Goal: Task Accomplishment & Management: Use online tool/utility

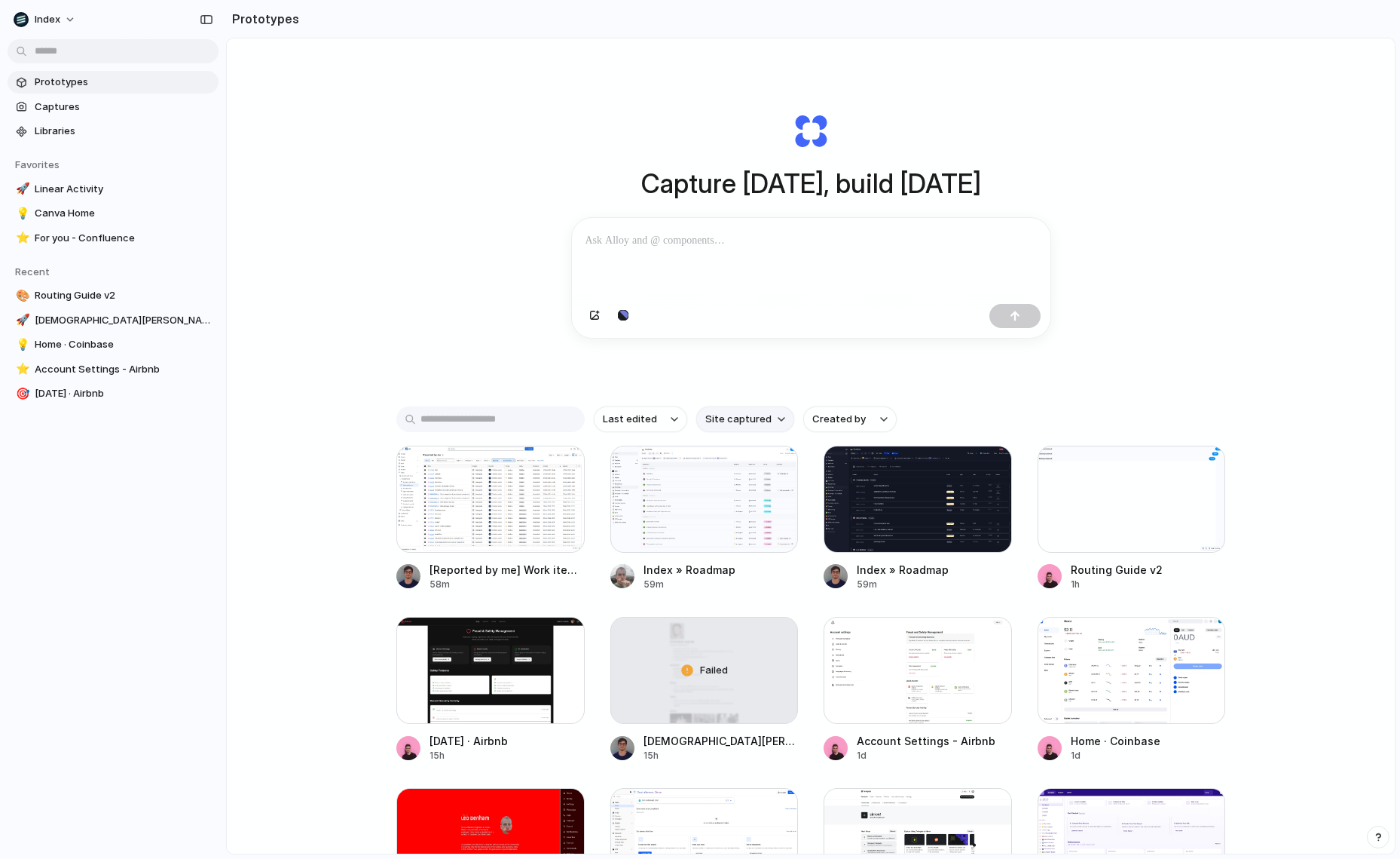
click at [720, 427] on span "Site captured" at bounding box center [738, 419] width 66 height 16
type input "*********"
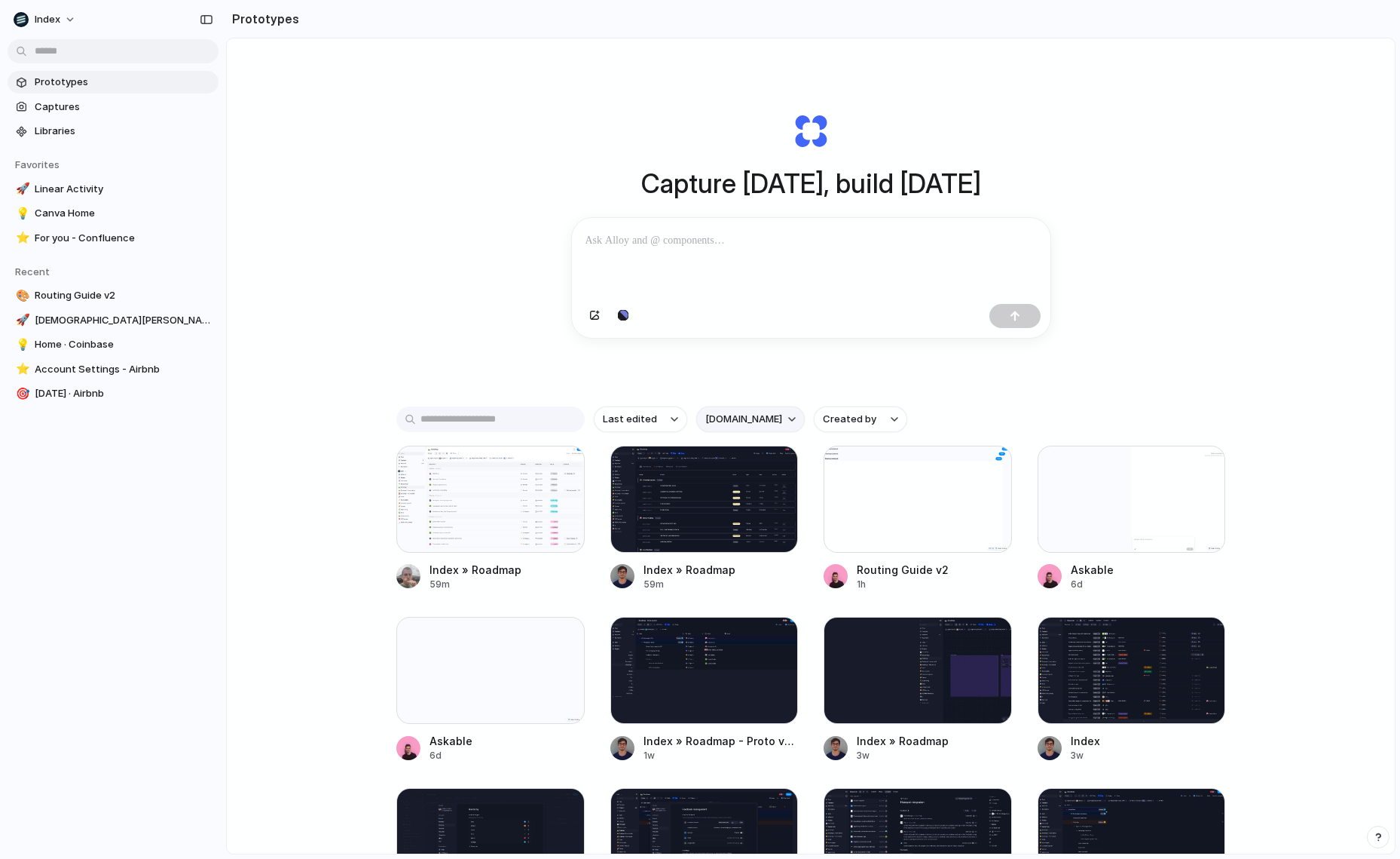
click at [713, 427] on span "index.inc" at bounding box center [743, 419] width 77 height 16
type input "****"
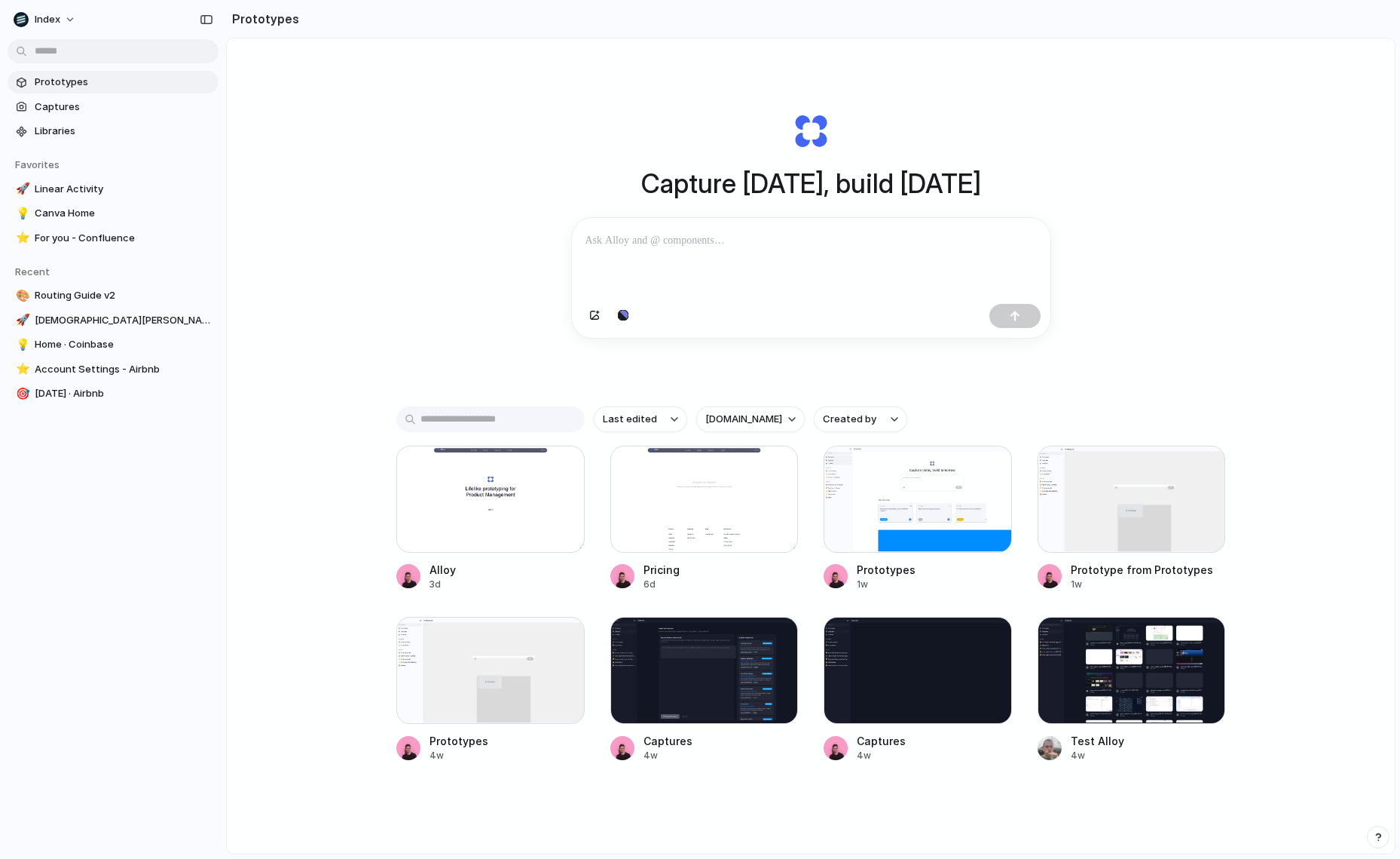
click at [367, 353] on div "Capture today, build tomorrow Clone web app Clone screenshot Start from existin…" at bounding box center [811, 486] width 1168 height 895
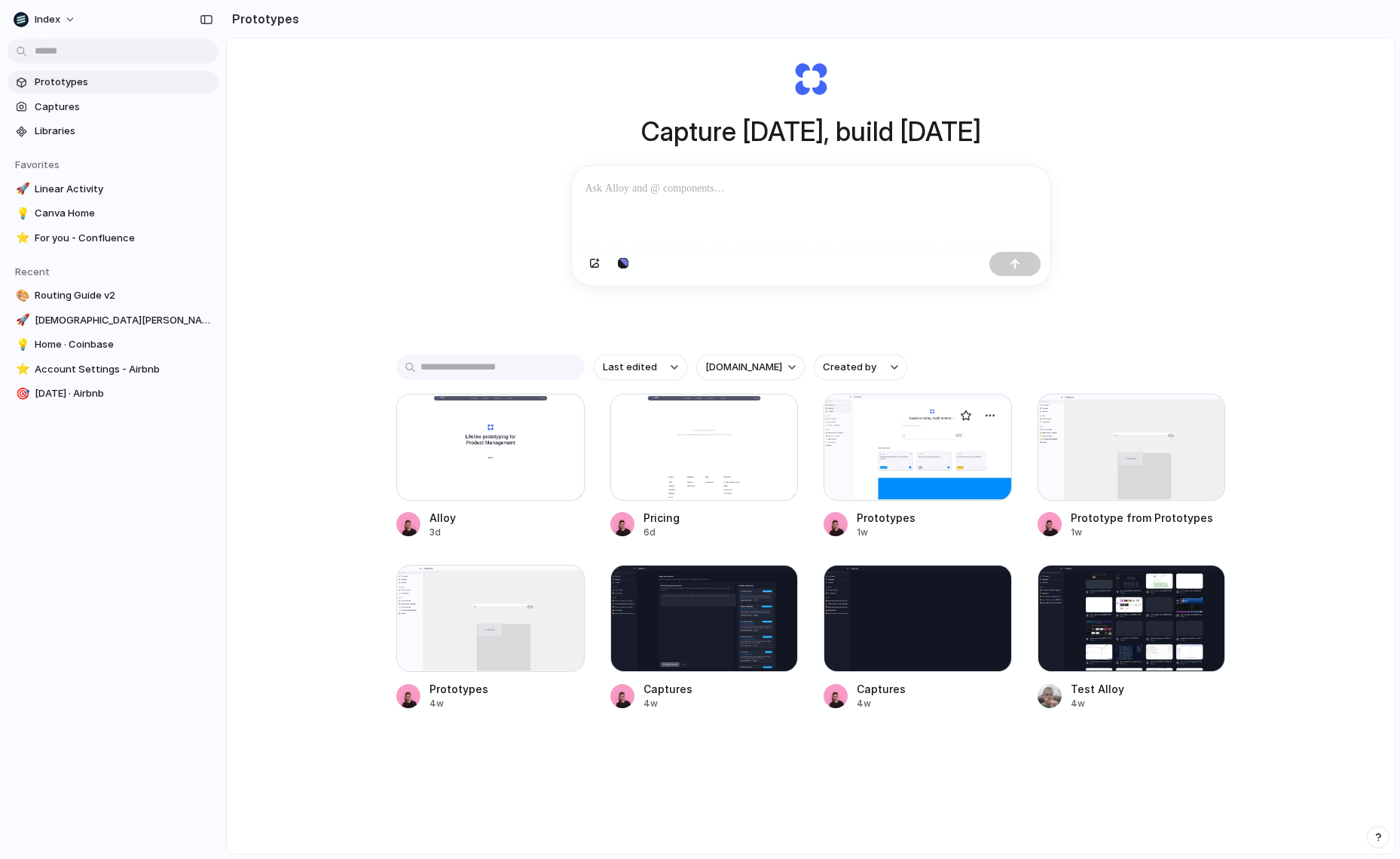
click at [860, 468] on div at bounding box center [918, 447] width 188 height 107
click at [1060, 616] on div at bounding box center [1132, 618] width 188 height 107
click at [694, 620] on div at bounding box center [704, 618] width 188 height 107
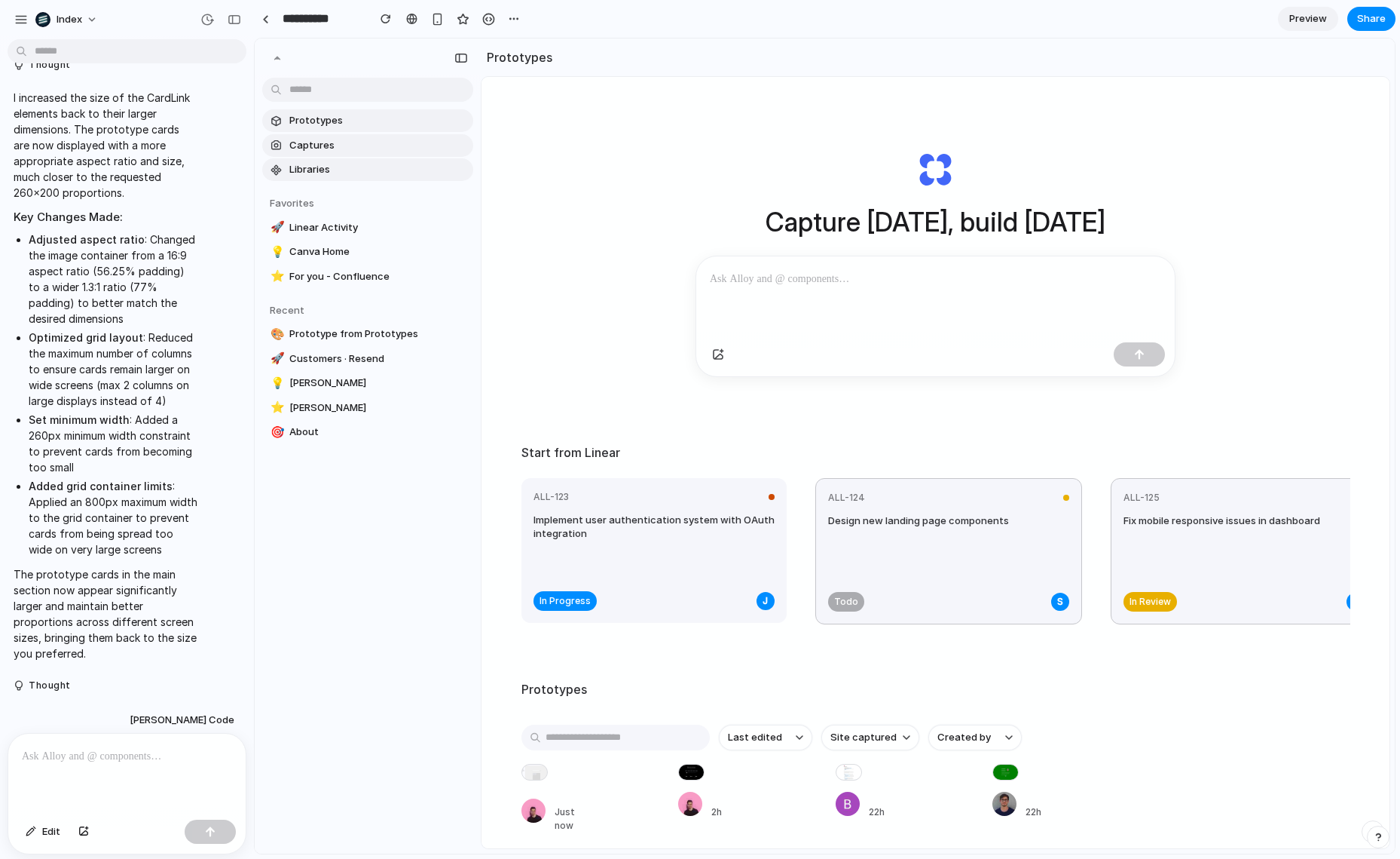
click at [500, 334] on div "Capture [DATE], build [DATE] Start from Linear ALL-123 Implement user authentic…" at bounding box center [935, 502] width 908 height 851
click at [81, 767] on div at bounding box center [127, 774] width 238 height 80
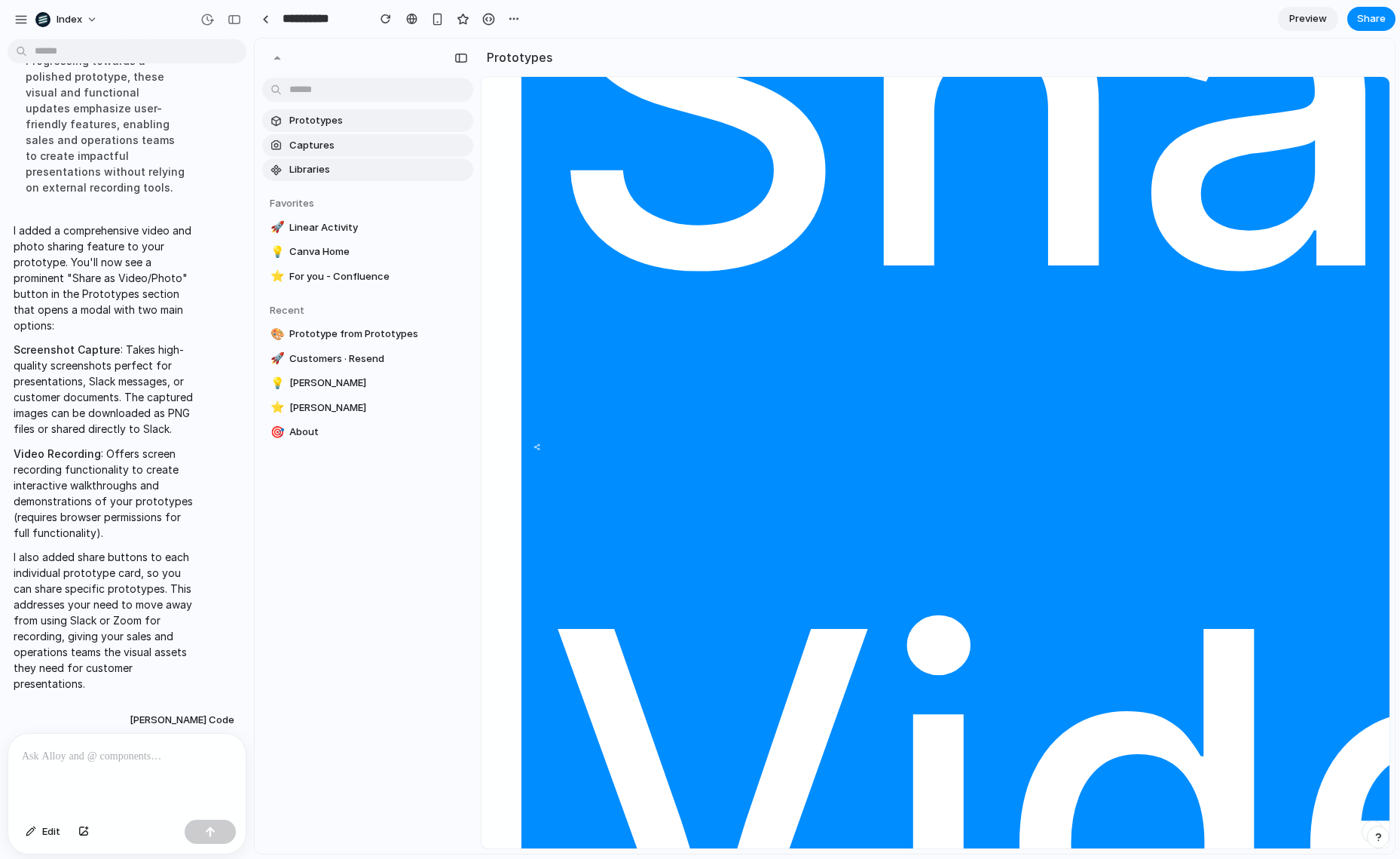
scroll to position [1469, 0]
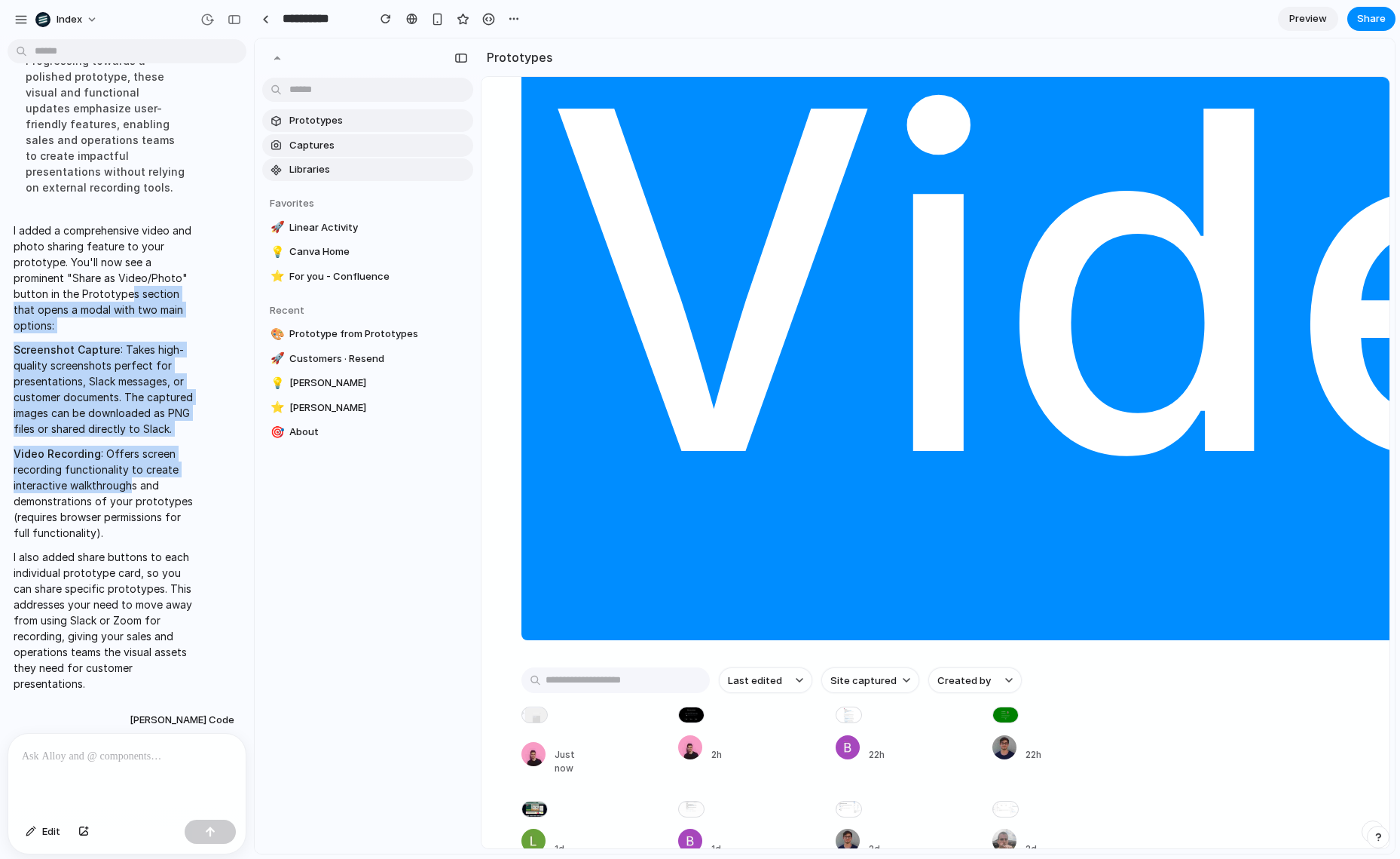
drag, startPoint x: 127, startPoint y: 287, endPoint x: 127, endPoint y: 489, distance: 202.0
click at [127, 489] on span "I added a comprehensive video and photo sharing feature to your prototype. You'…" at bounding box center [106, 456] width 184 height 469
click at [127, 489] on p "Video Recording : Offers screen recording functionality to create interactive w…" at bounding box center [106, 493] width 184 height 95
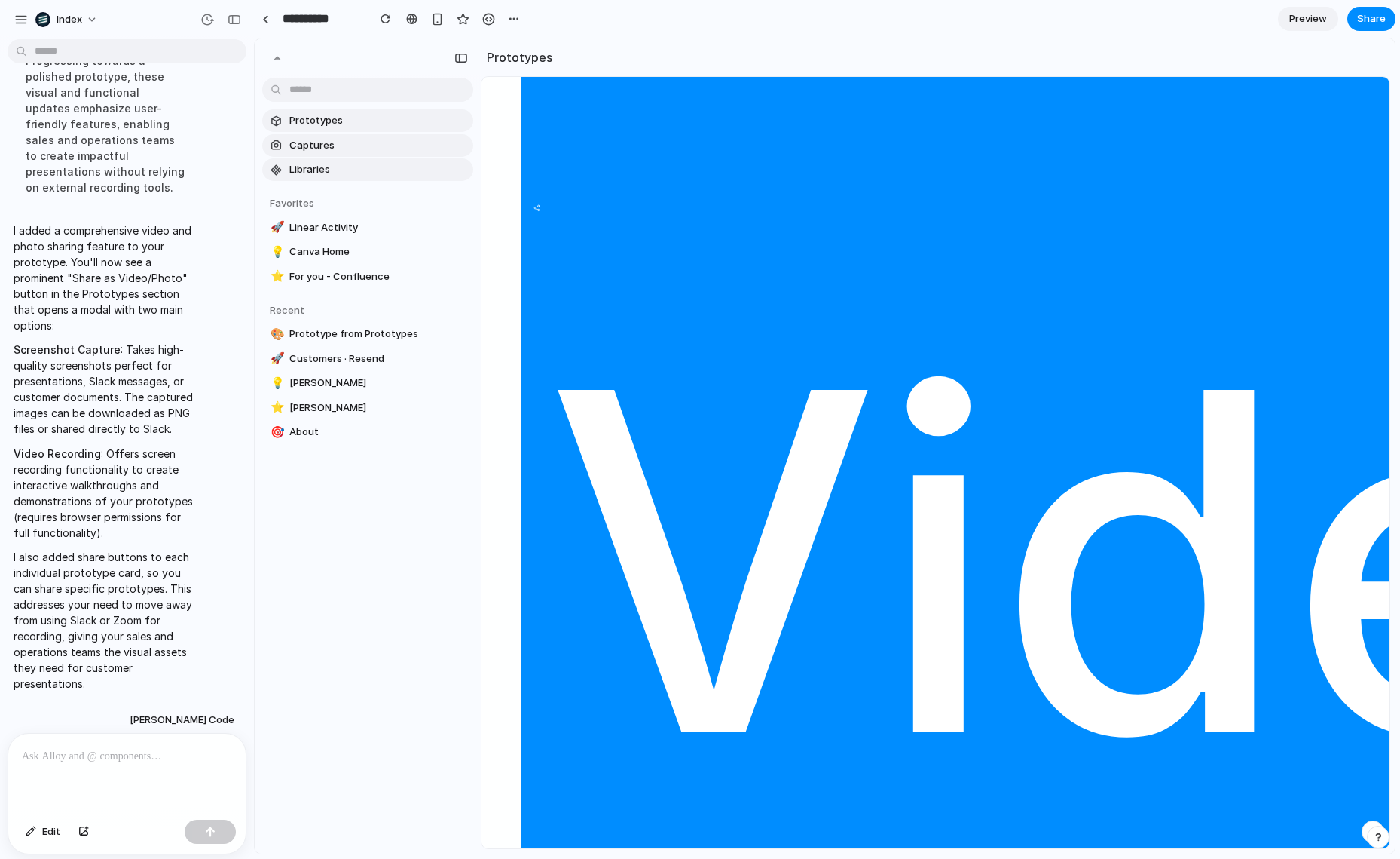
scroll to position [1042, 0]
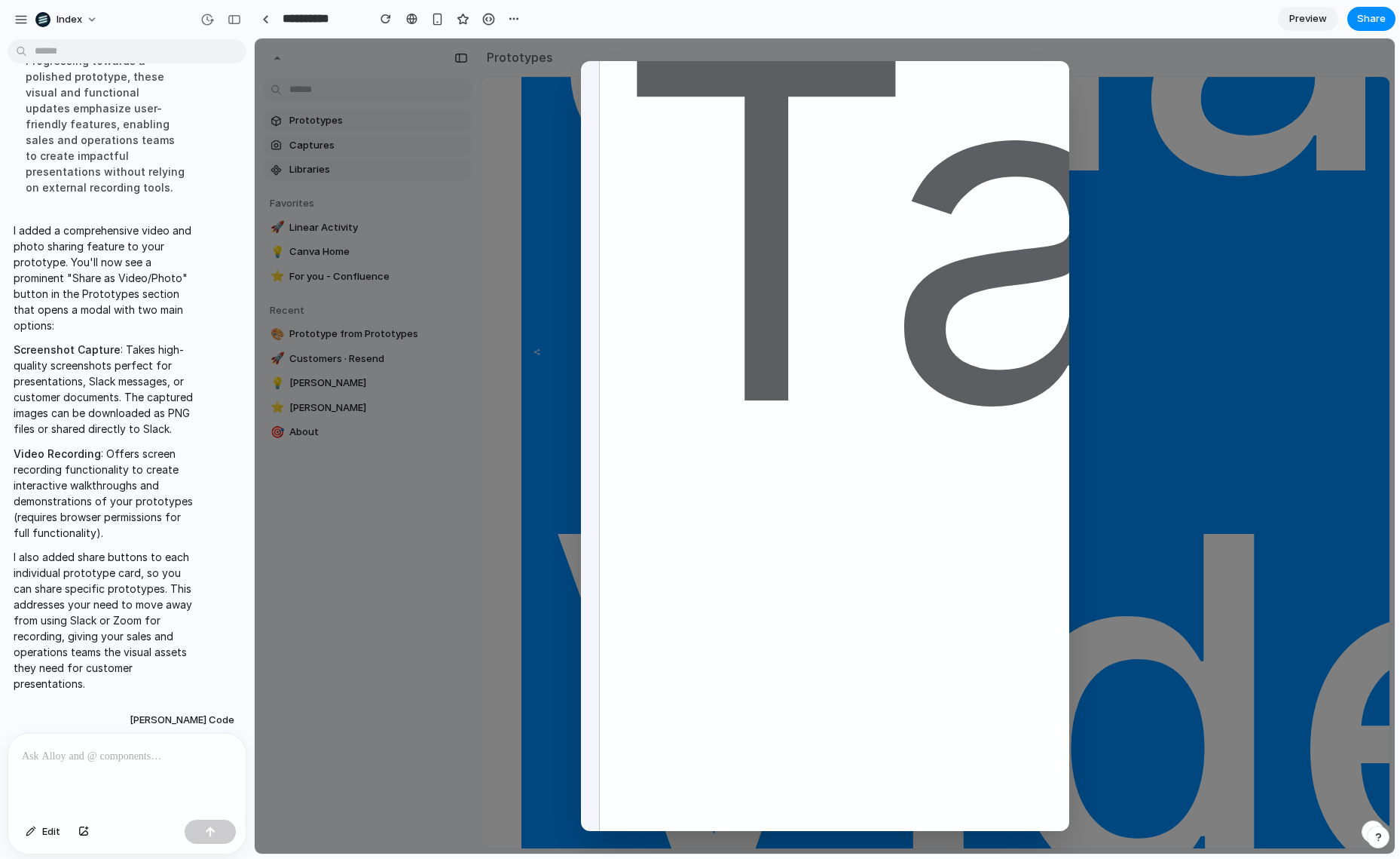
scroll to position [200, 0]
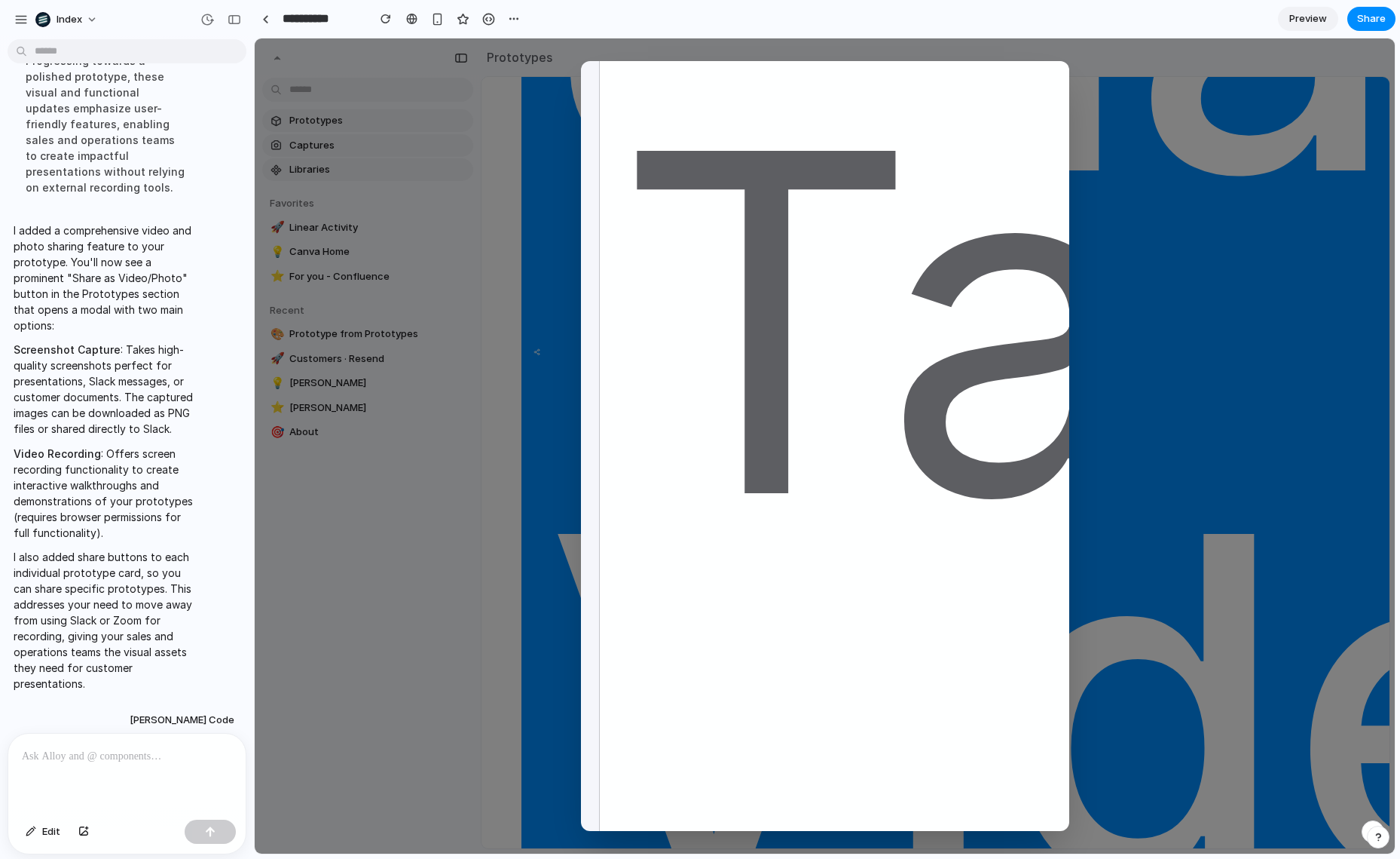
click at [1175, 405] on div "Share " Current Prototype " Capture Screenshot Take a high-quality screenshot o…" at bounding box center [825, 446] width 1140 height 815
click at [520, 154] on div "Share " Current Prototype " Capture Screenshot Take a high-quality screenshot o…" at bounding box center [825, 446] width 1140 height 815
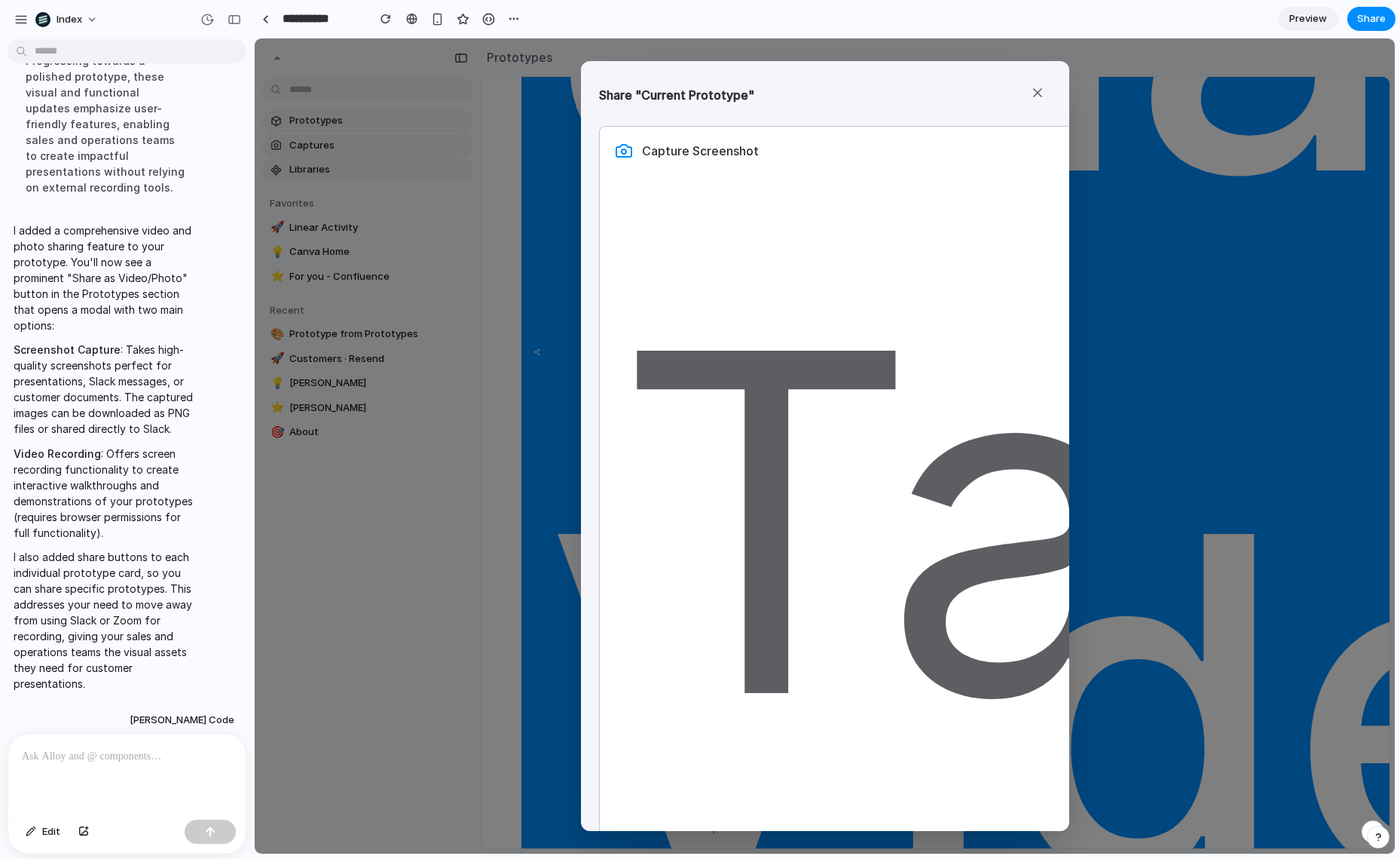
click at [1026, 94] on button at bounding box center [1038, 95] width 27 height 32
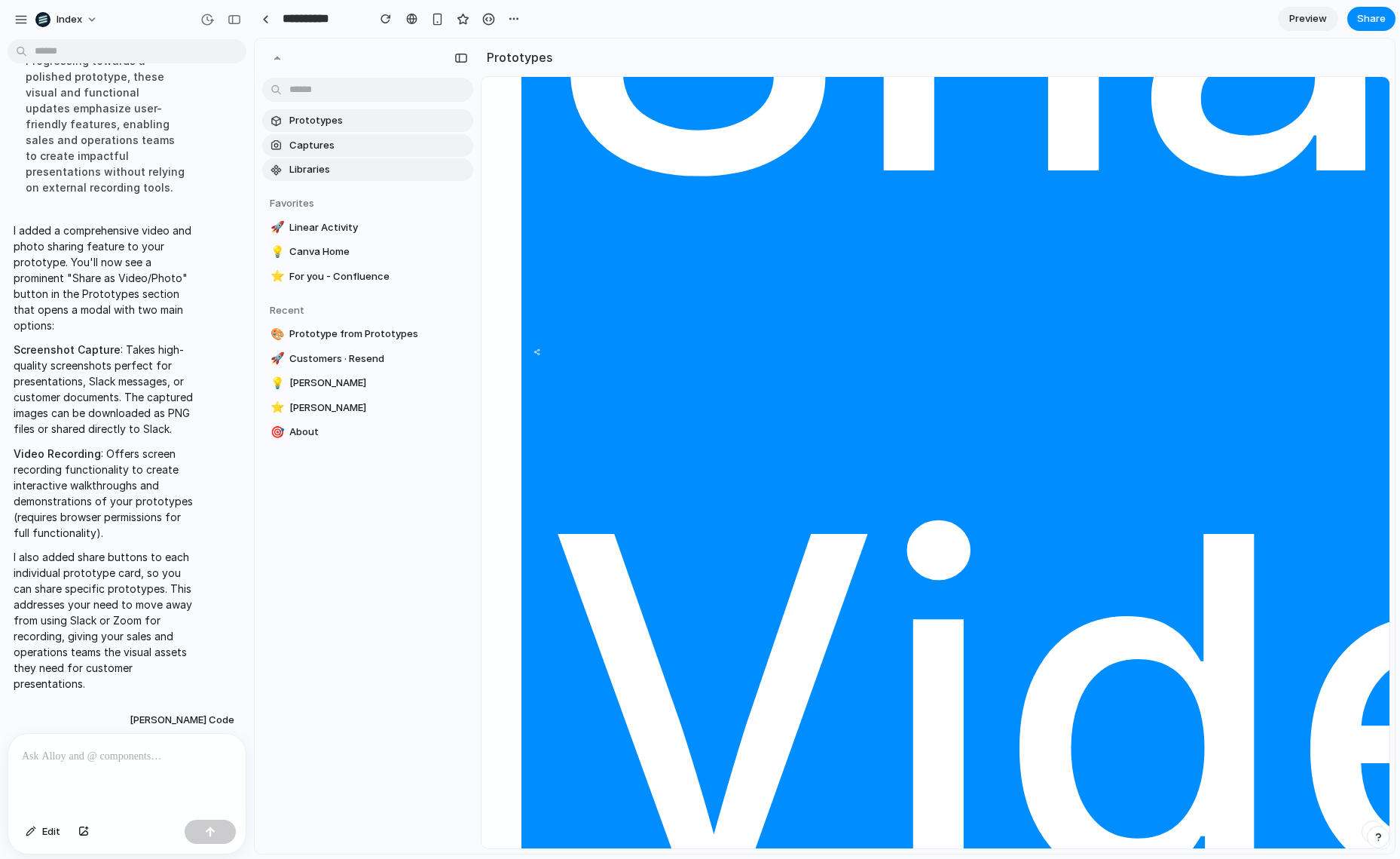
scroll to position [1417, 0]
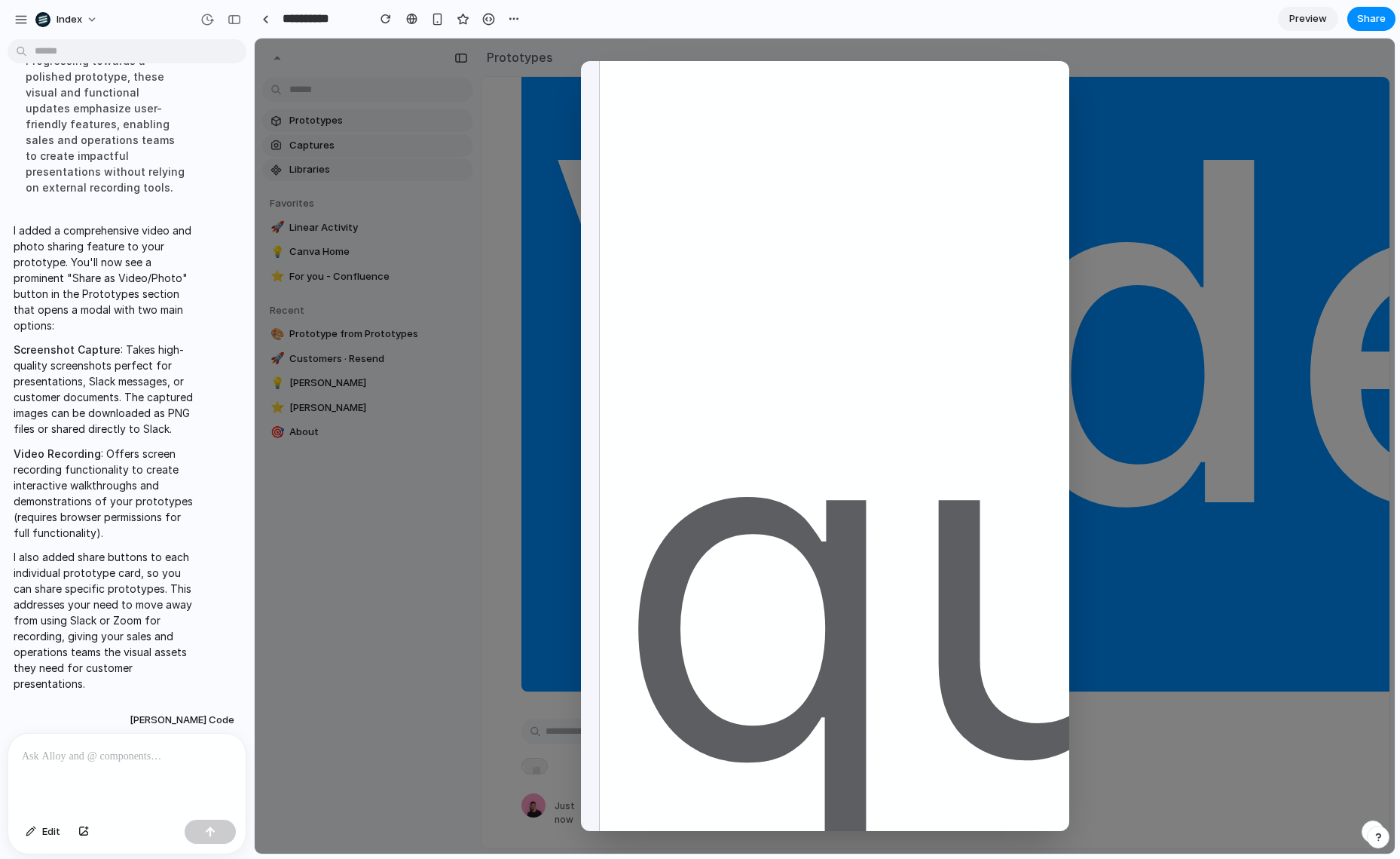
scroll to position [451, 0]
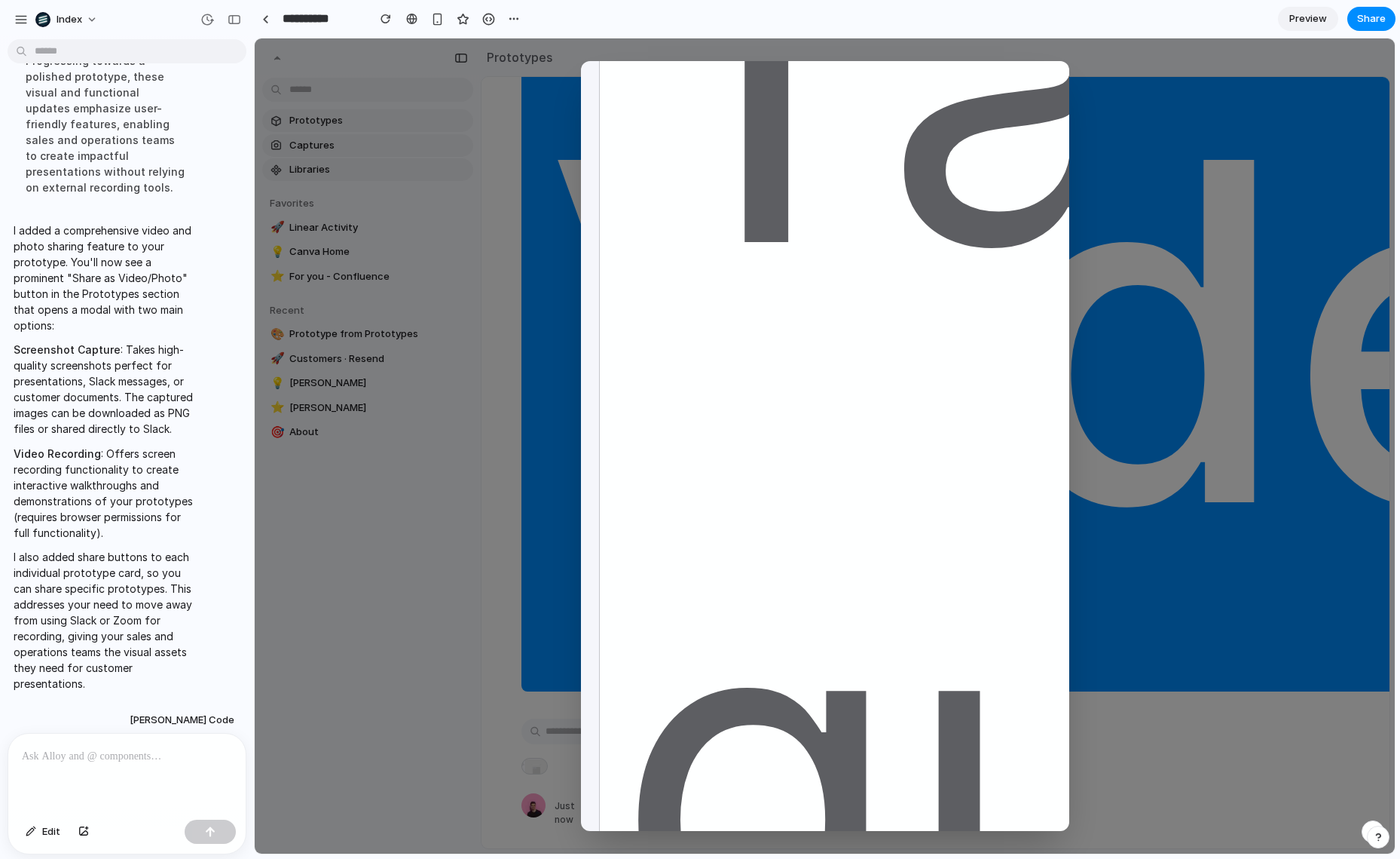
click at [1141, 101] on div "Share " Current Prototype " Capture Screenshot Take a high-quality screenshot o…" at bounding box center [825, 446] width 1140 height 815
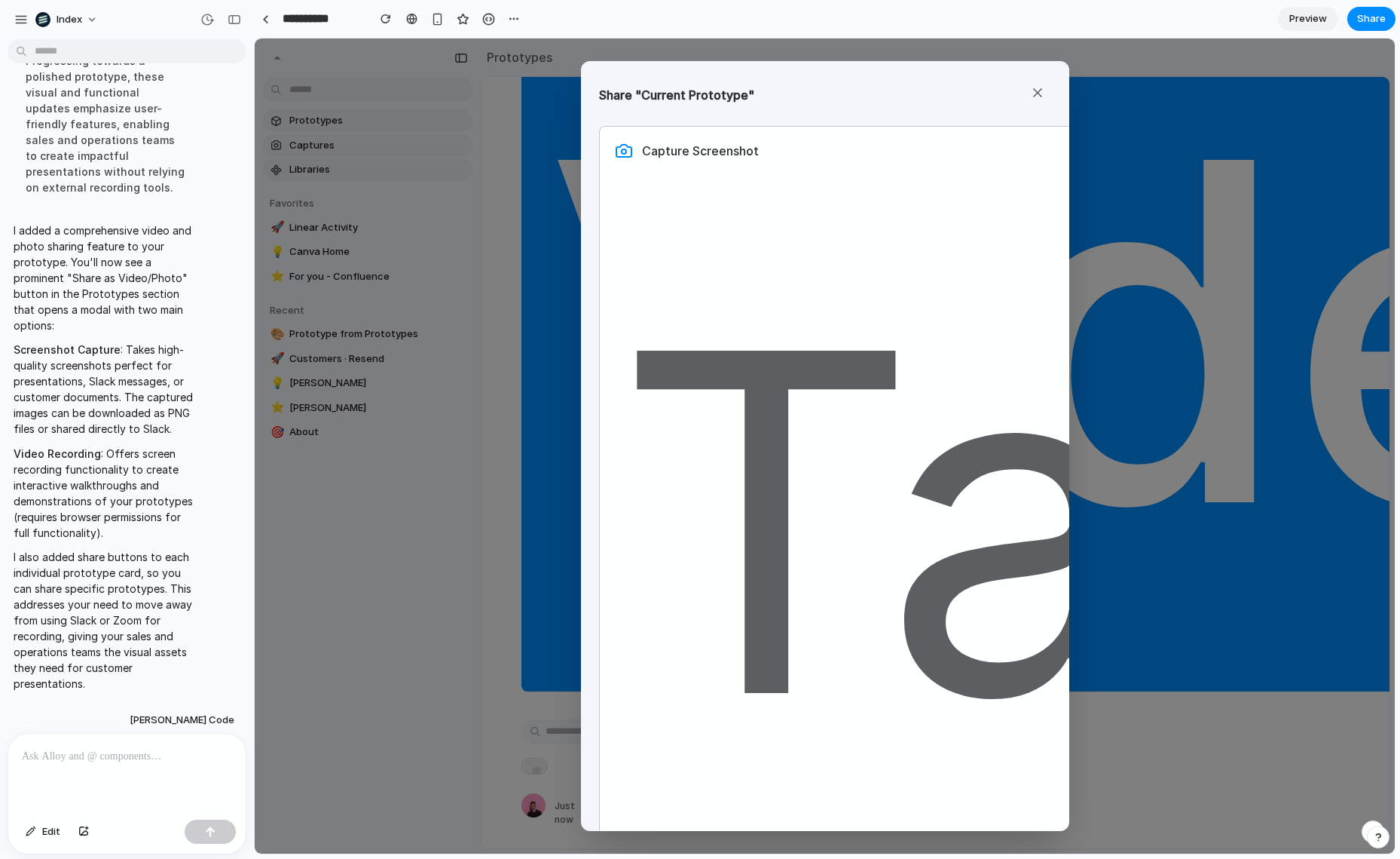
click at [1026, 95] on button at bounding box center [1038, 95] width 27 height 32
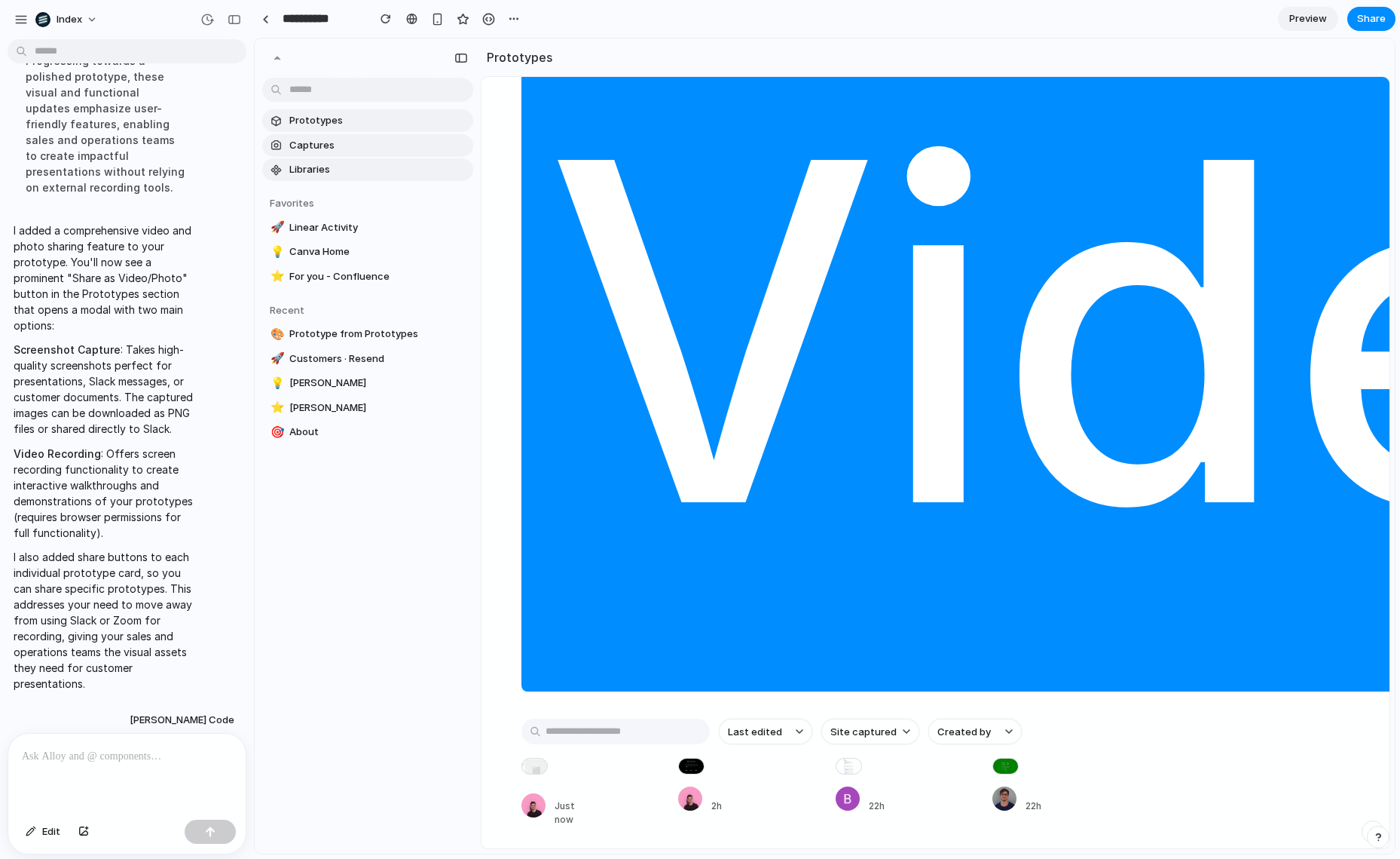
click at [468, 292] on section "Recent 🎨 Prototype from Prototypes 🚀 Customers · Resend 💡 [PERSON_NAME] ⭐ [PERS…" at bounding box center [368, 366] width 226 height 156
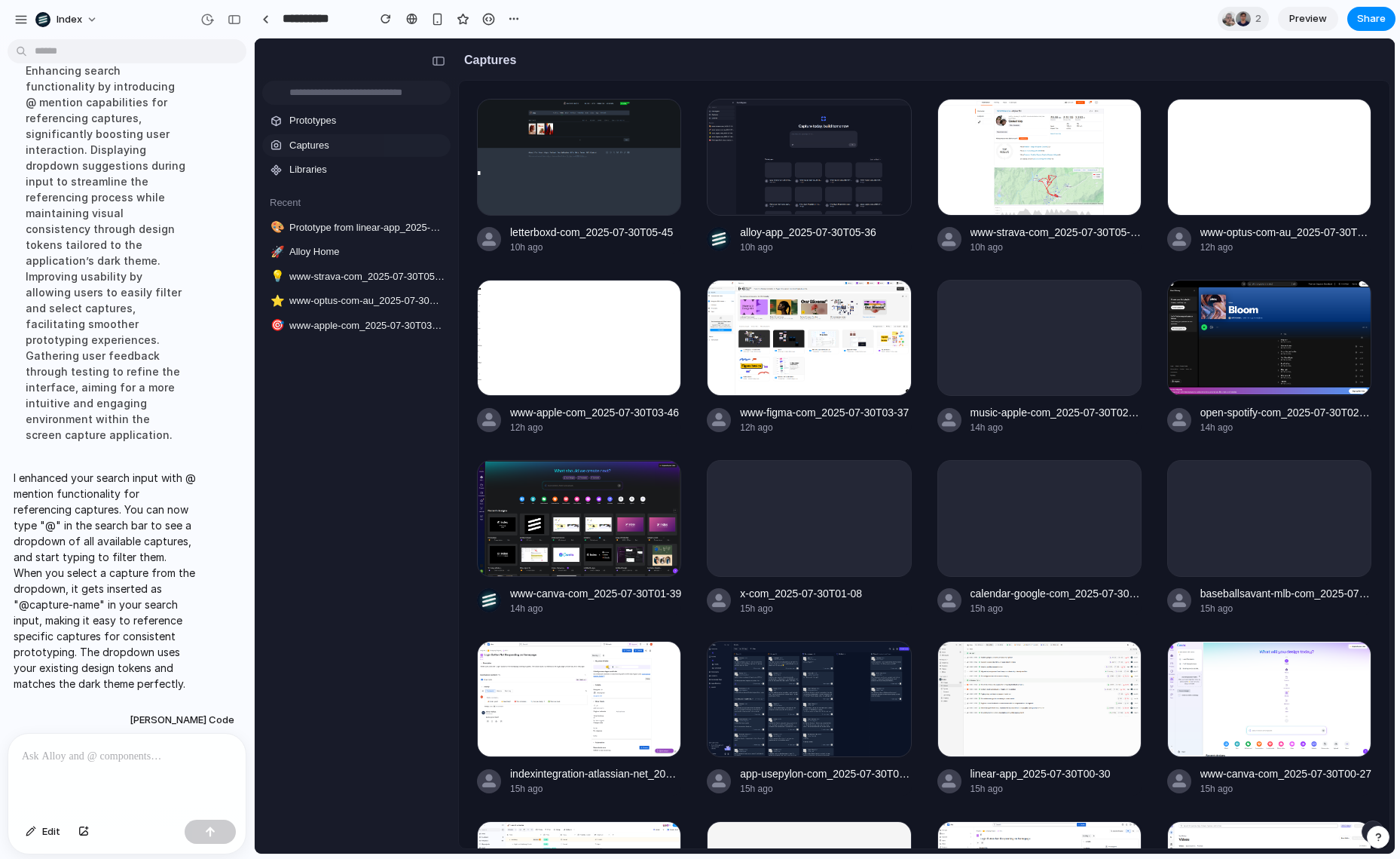
click at [363, 95] on input "text" at bounding box center [356, 92] width 188 height 24
type input "***"
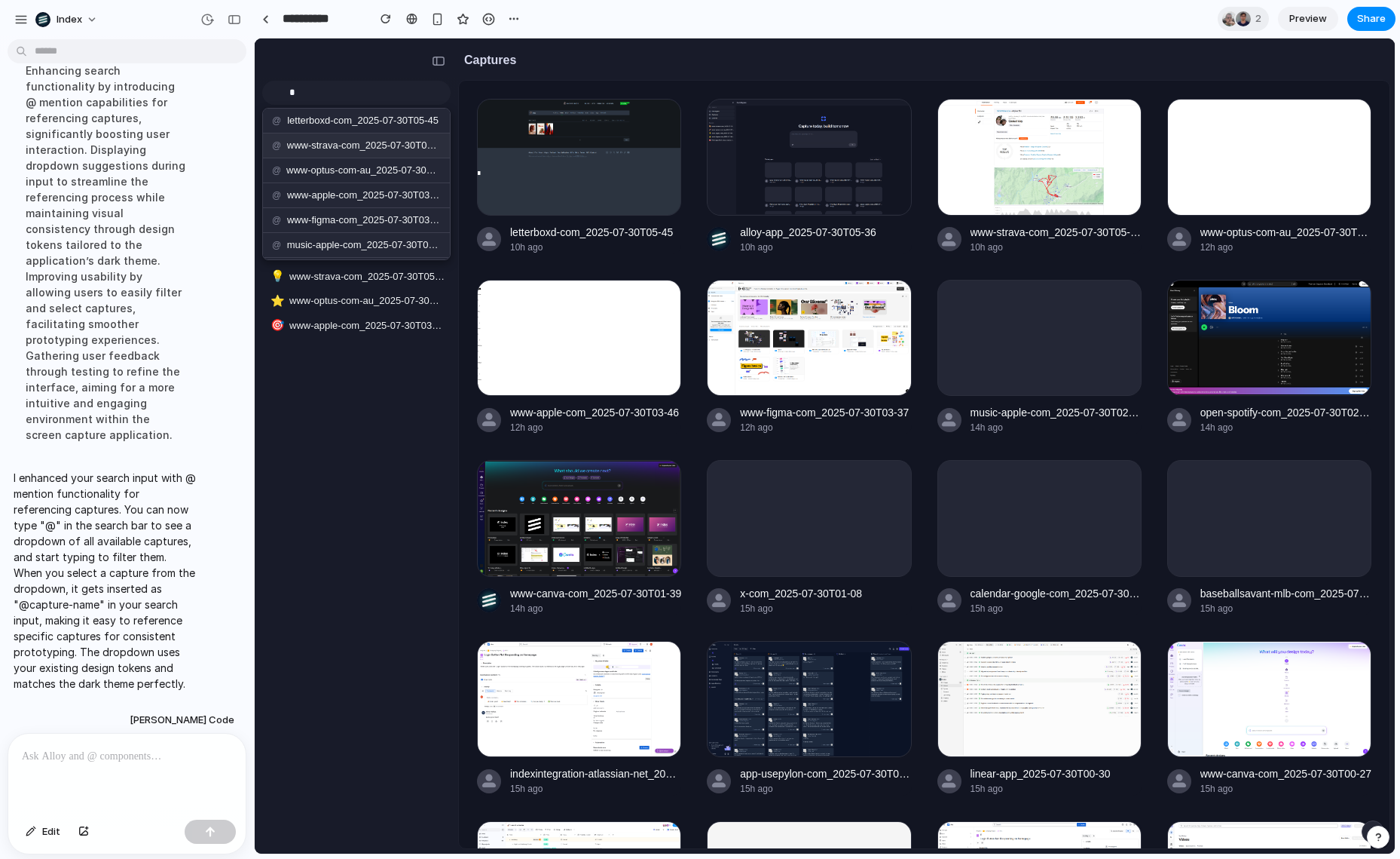
click at [339, 143] on span "www-strava-com_2025-07-30T05-29" at bounding box center [364, 146] width 153 height 16
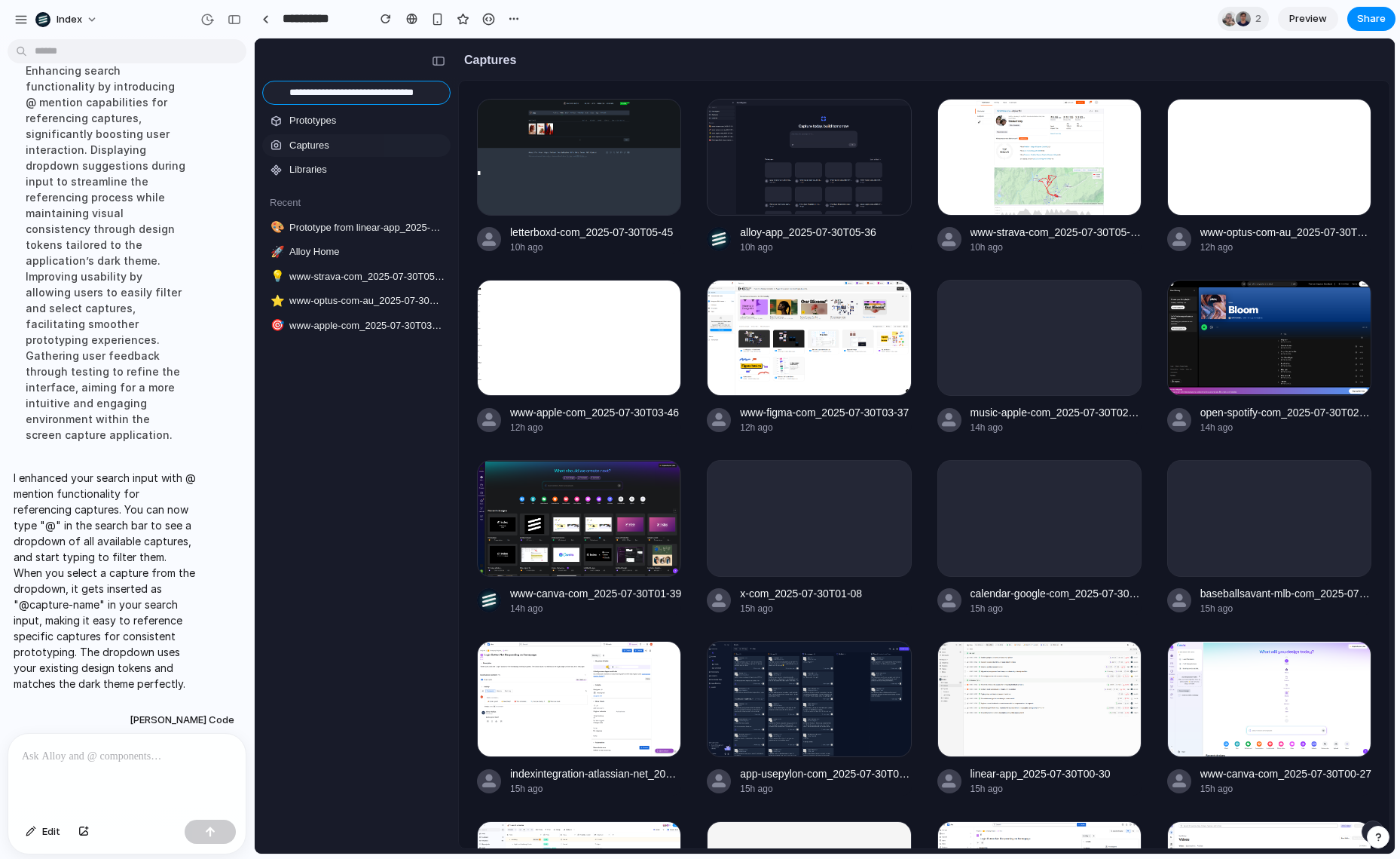
click at [341, 93] on input "**********" at bounding box center [356, 92] width 188 height 24
click at [335, 117] on span "music-apple-com_2025-07-30T02-05" at bounding box center [364, 121] width 153 height 16
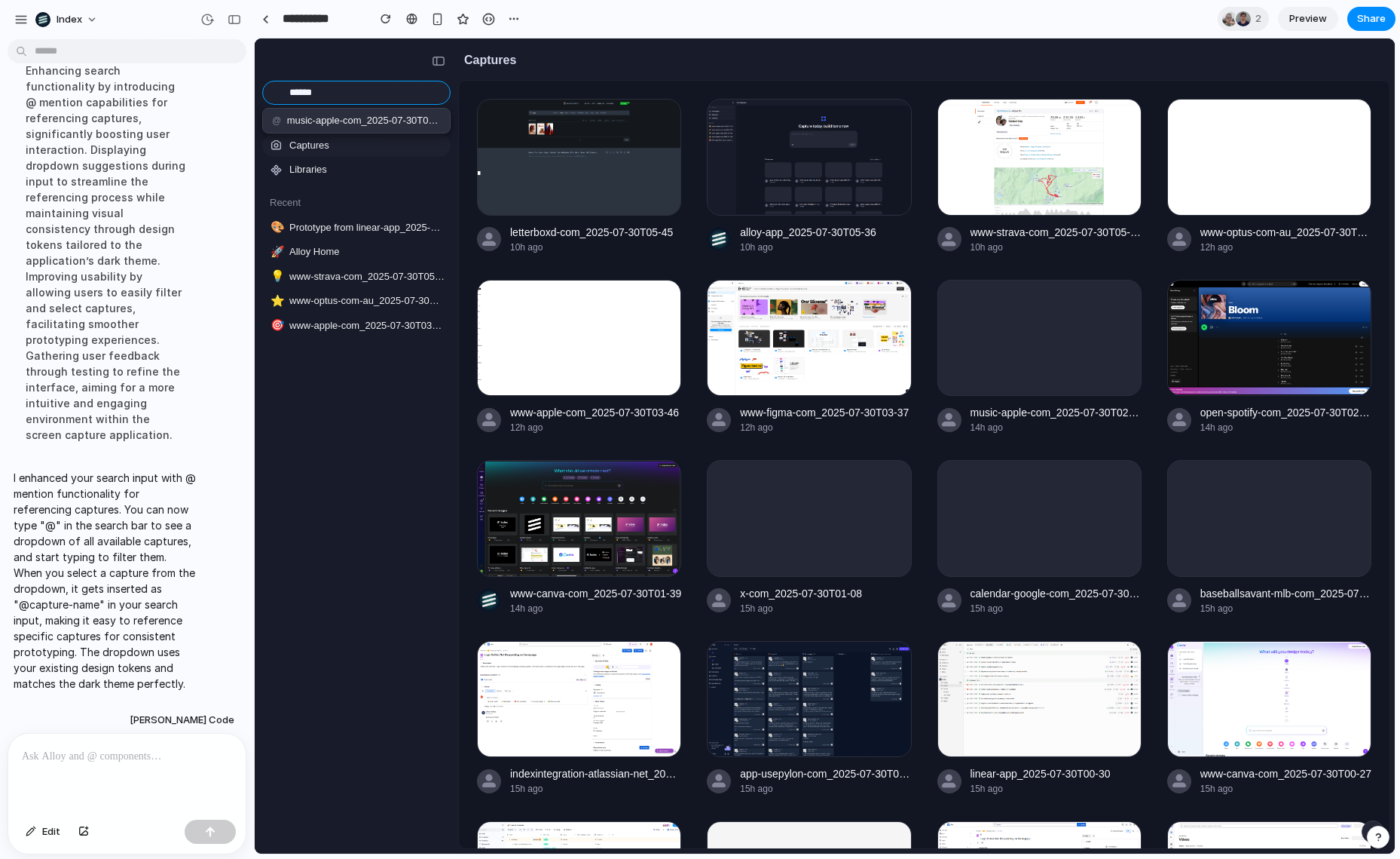
type input "**********"
click at [182, 269] on div "Enhancing search functionality by introducing @ mention capabilities for refere…" at bounding box center [106, 252] width 184 height 398
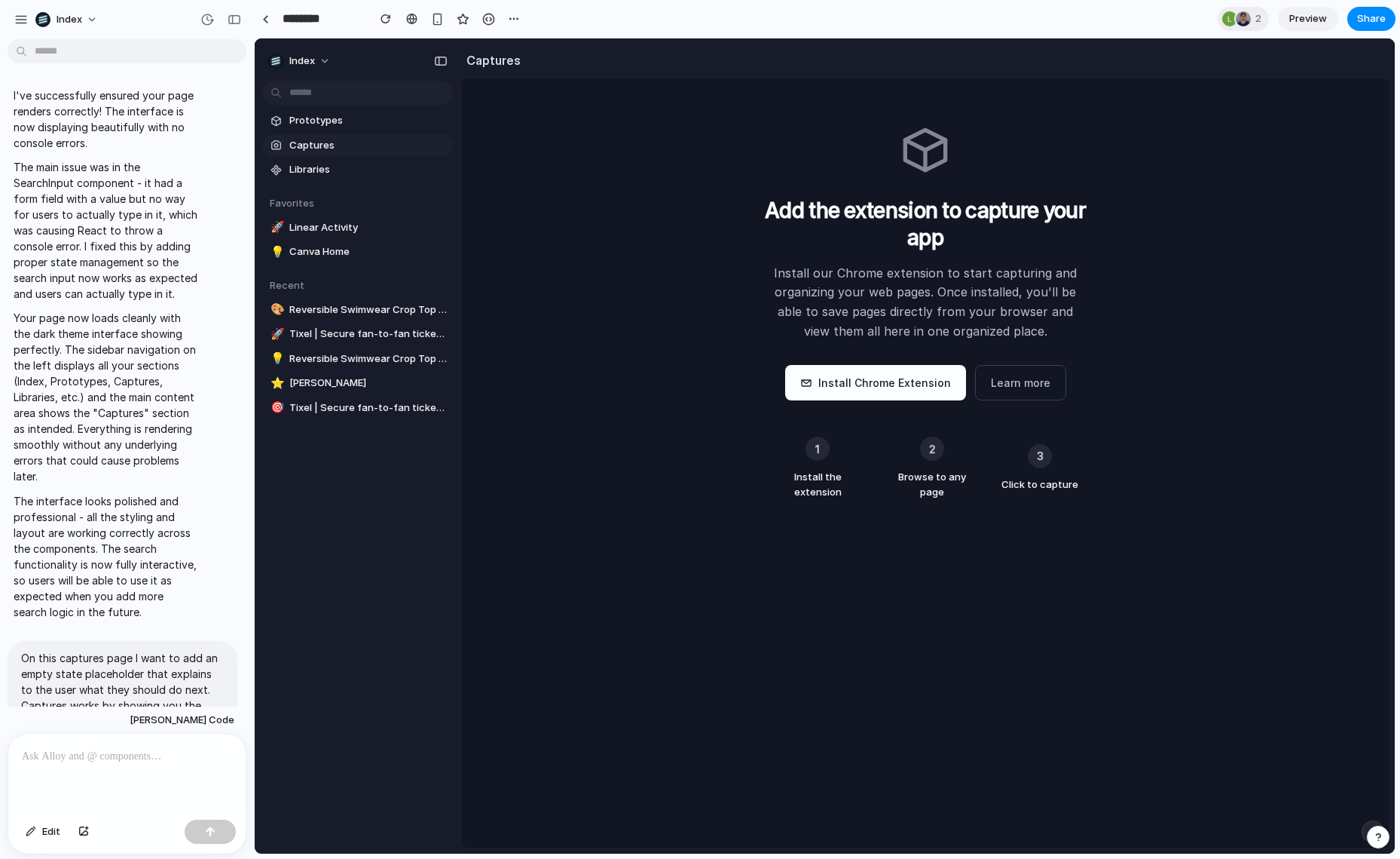
scroll to position [947, 0]
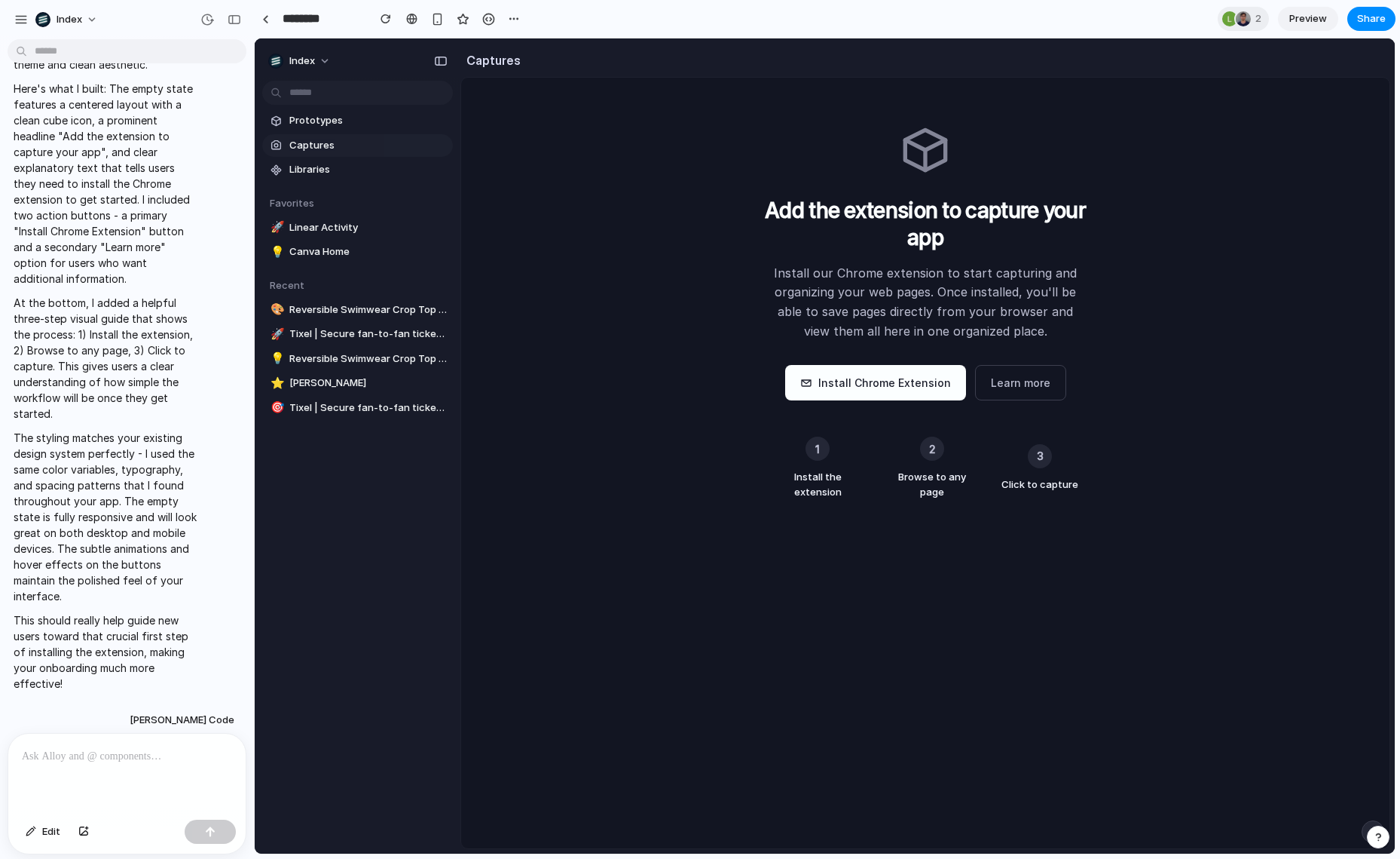
click at [100, 752] on p at bounding box center [127, 756] width 211 height 18
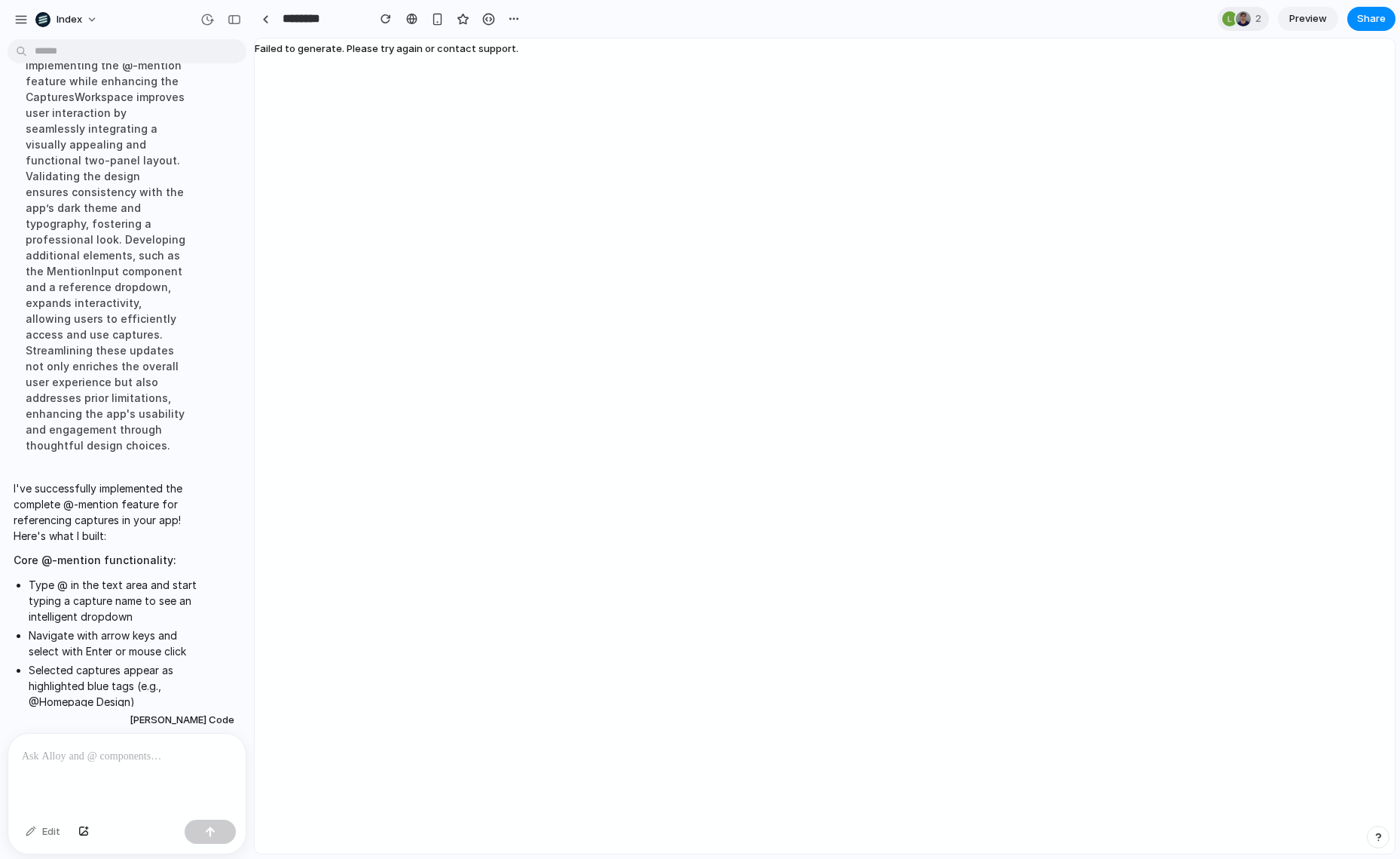
scroll to position [2029, 0]
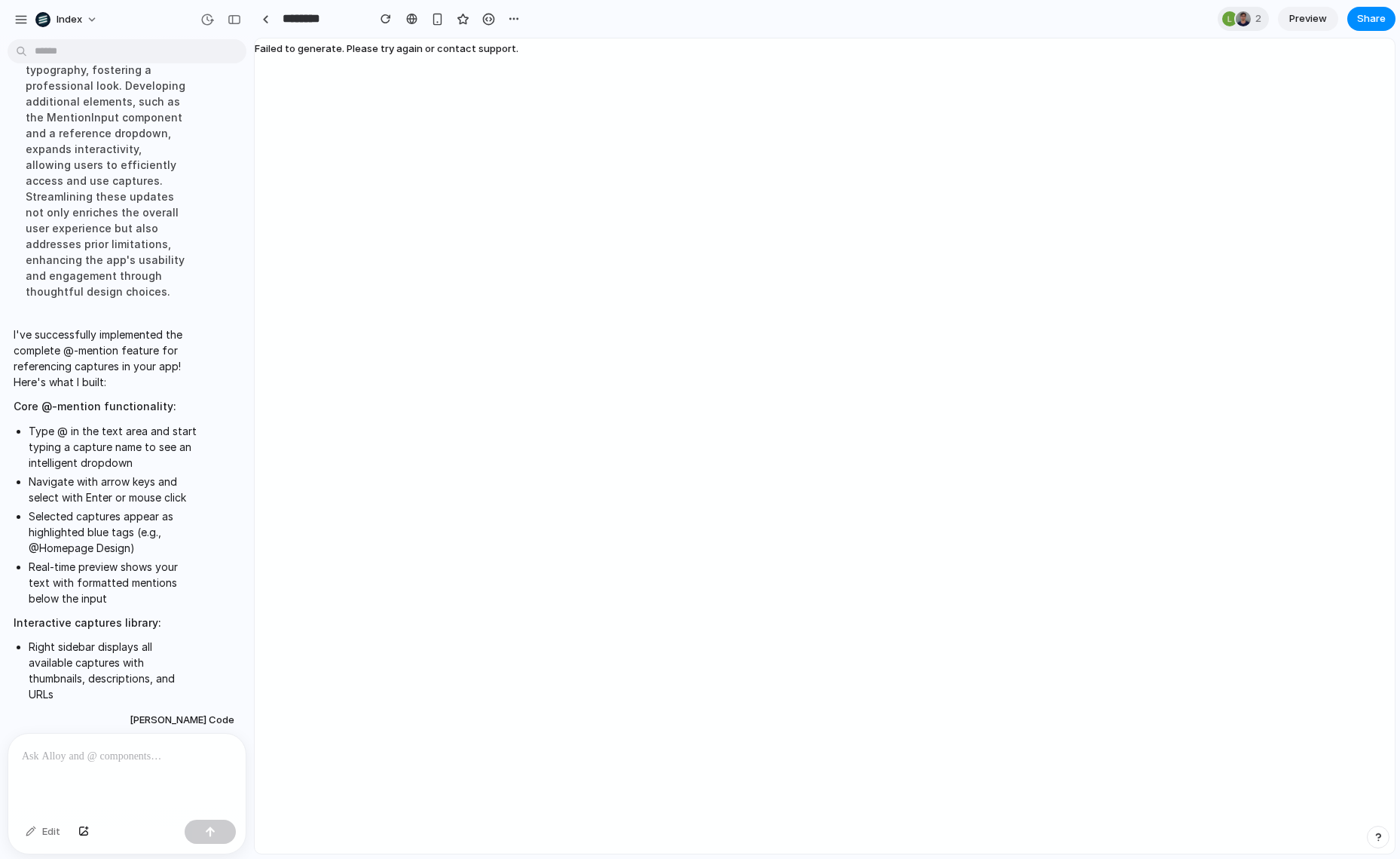
click at [674, 201] on div "Failed to generate. Please try again or contact support." at bounding box center [825, 446] width 1140 height 815
click at [656, 201] on div "Failed to generate. Please try again or contact support." at bounding box center [825, 446] width 1140 height 815
click at [417, 39] on div "Failed to generate. Please try again or contact support." at bounding box center [387, 446] width 264 height 815
click at [409, 43] on span "Failed to generate. Please try again or contact support." at bounding box center [387, 49] width 264 height 12
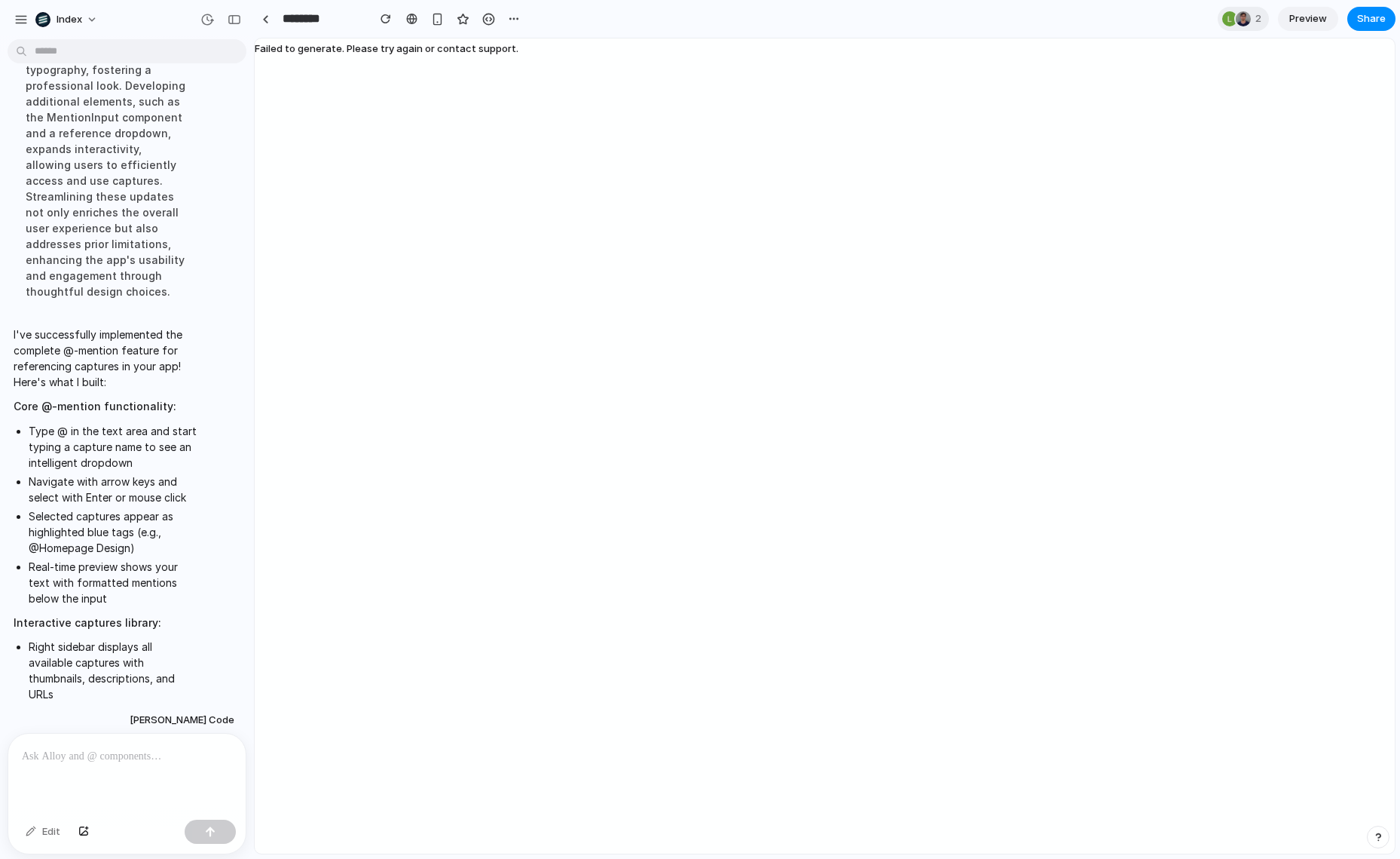
click at [393, 47] on span "Failed to generate. Please try again or contact support." at bounding box center [387, 49] width 264 height 12
click at [110, 752] on p at bounding box center [124, 756] width 205 height 18
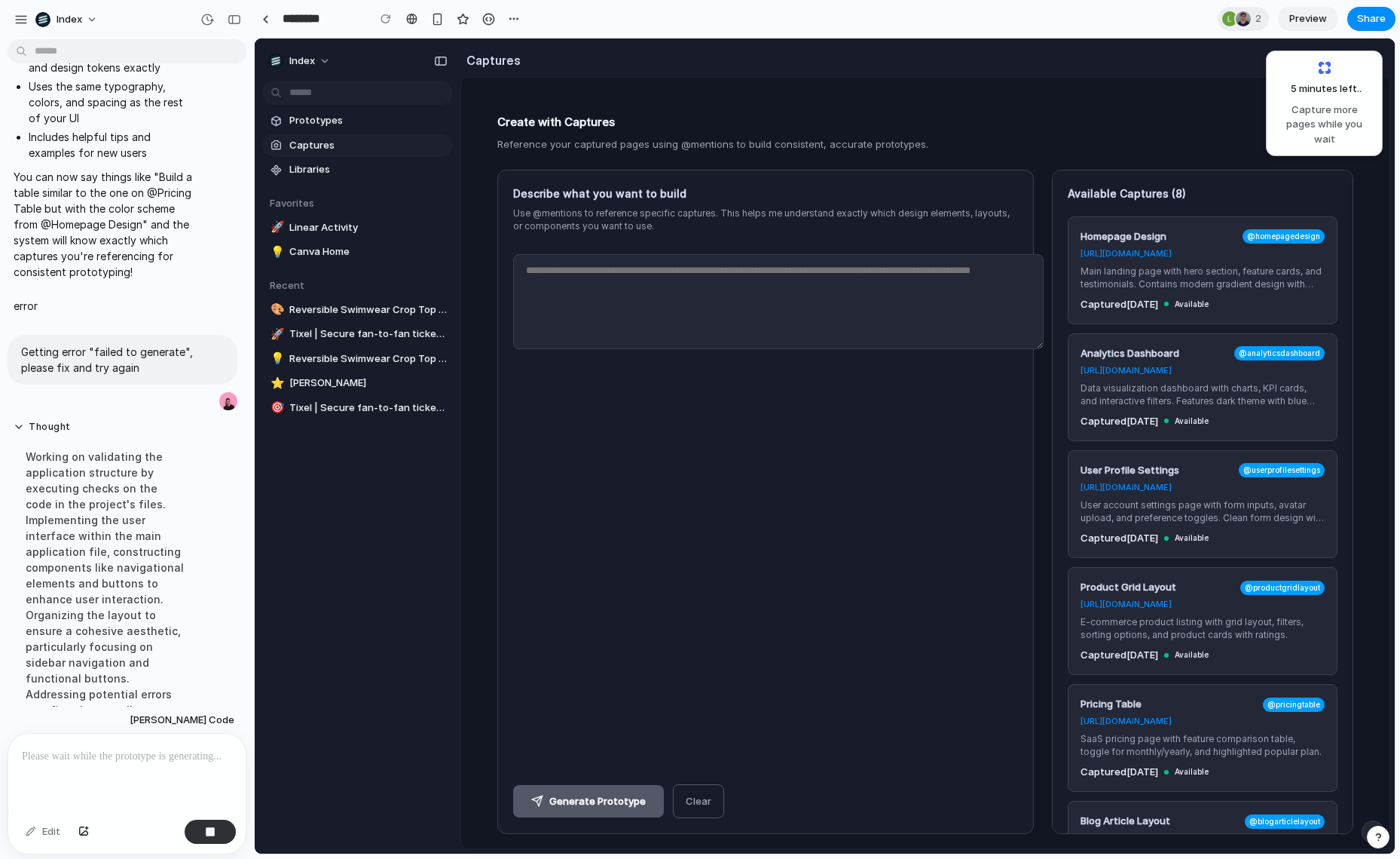
scroll to position [2666, 0]
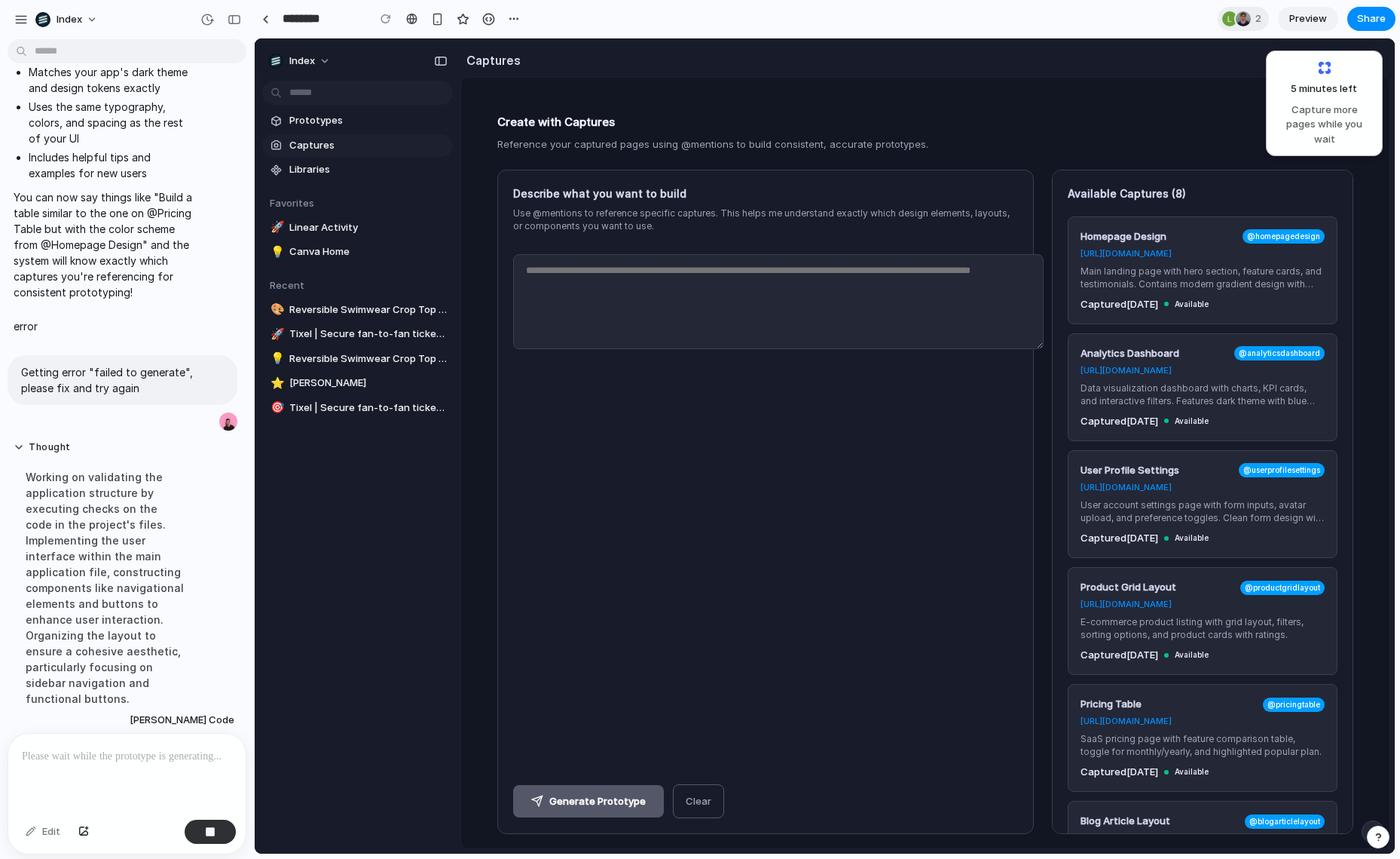
drag, startPoint x: 725, startPoint y: 105, endPoint x: 725, endPoint y: 356, distance: 251.0
click at [725, 355] on div "Create with Captures Reference your captured pages using @mentions to build con…" at bounding box center [926, 481] width 893 height 771
click at [725, 356] on div "Describe what you want to build Use @mentions to reference specific captures. T…" at bounding box center [765, 502] width 537 height 664
click at [658, 297] on textarea at bounding box center [778, 302] width 531 height 95
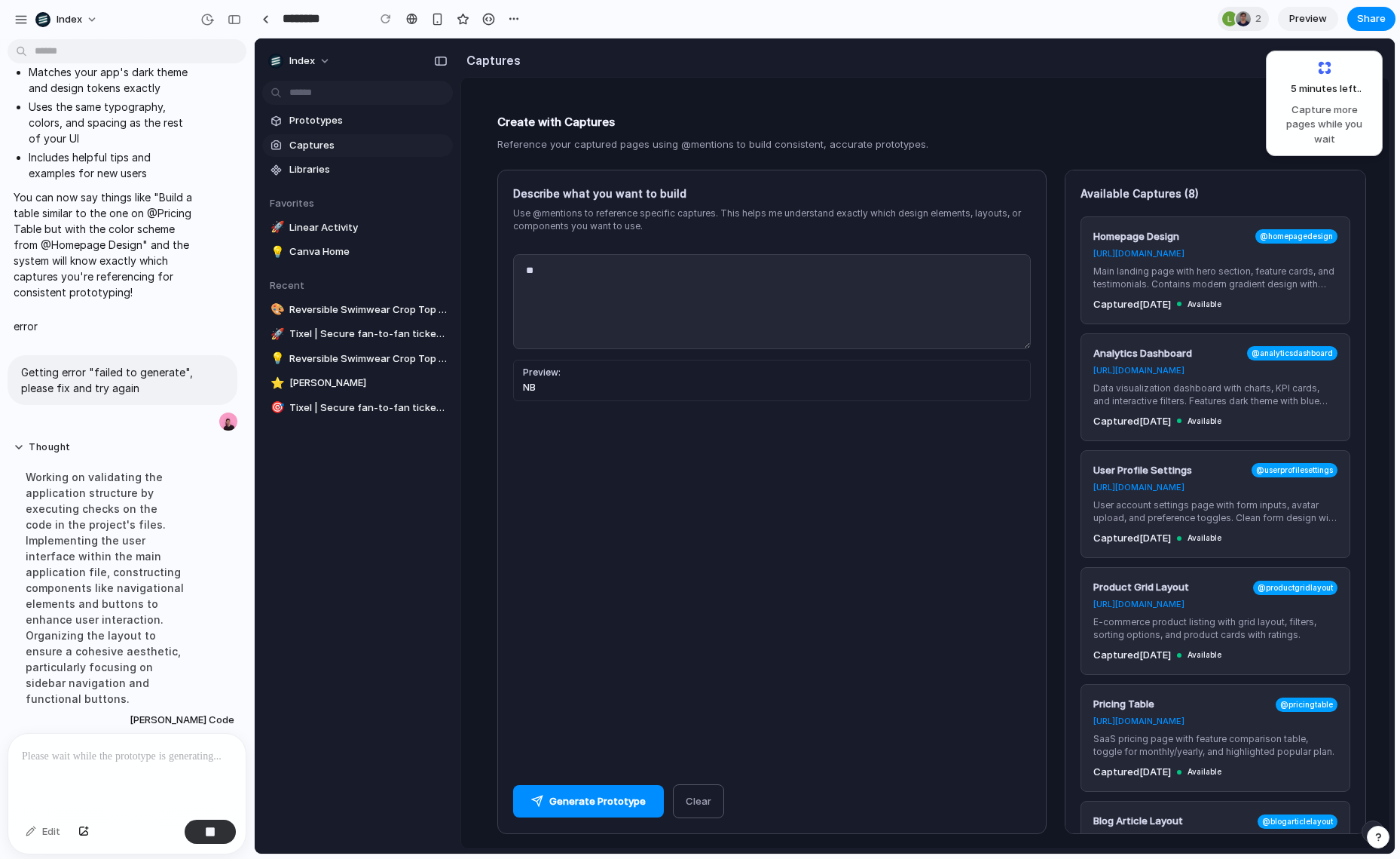
type textarea "*"
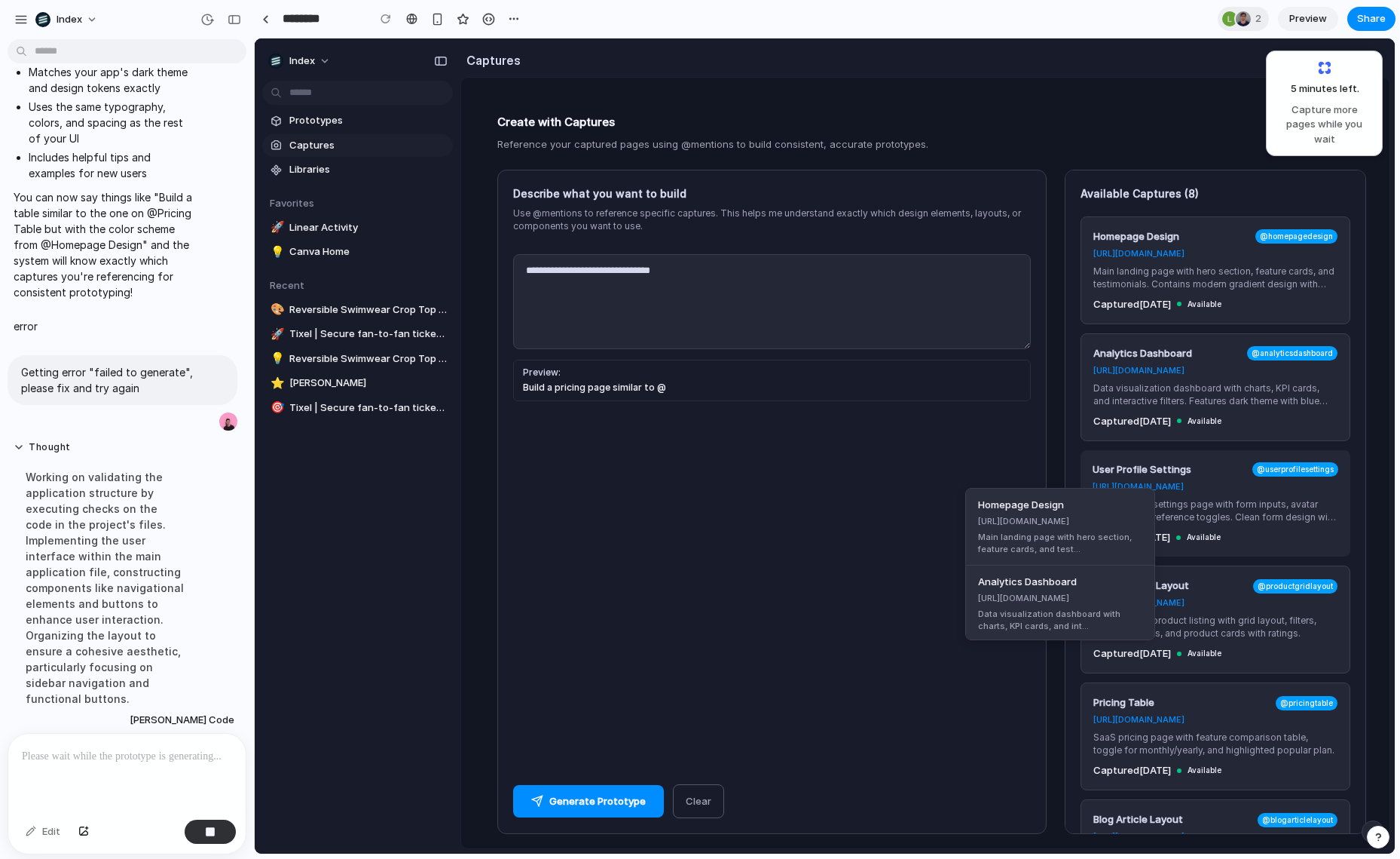
click at [1034, 602] on div "https://app.example.com/analytics" at bounding box center [1059, 598] width 164 height 13
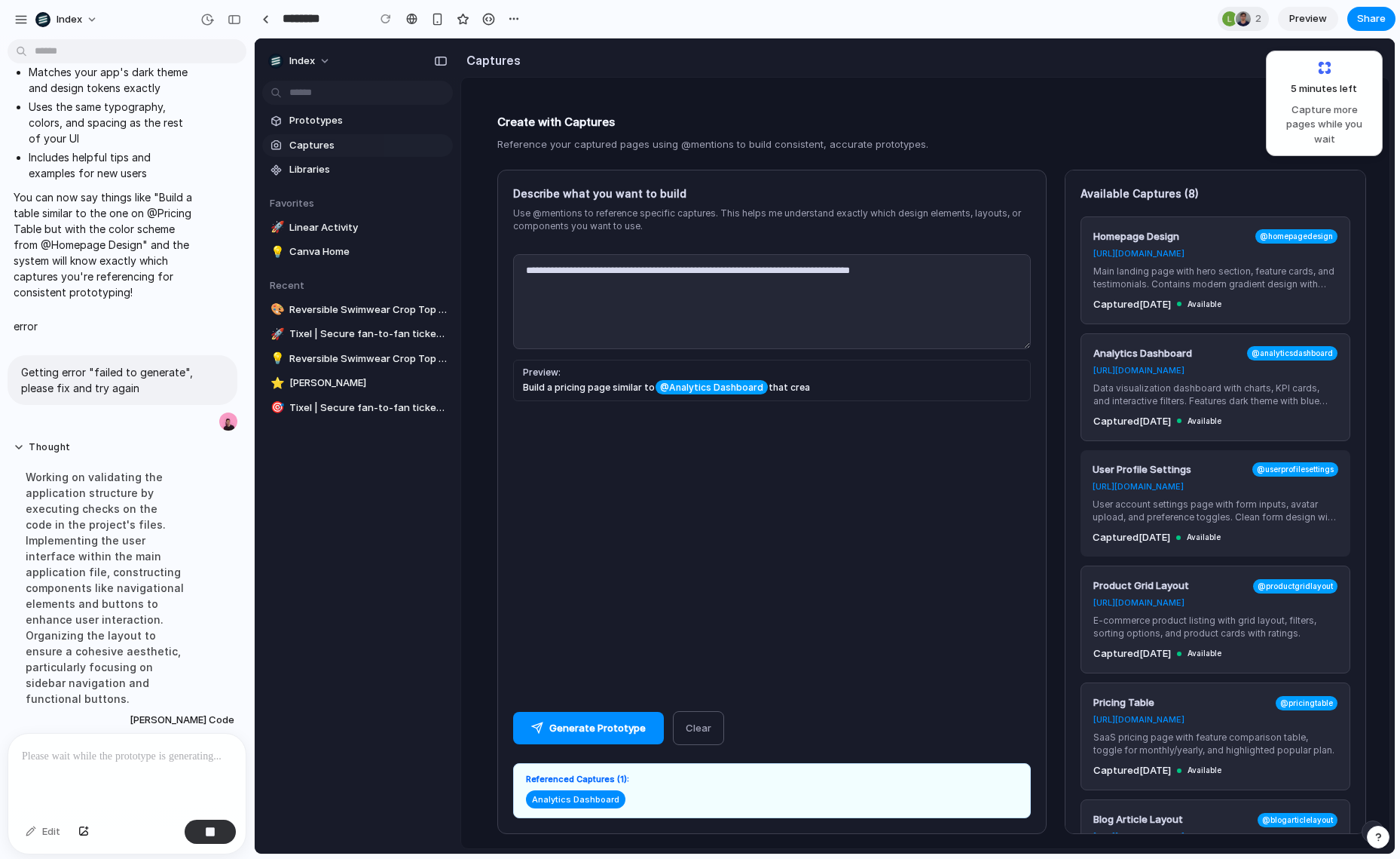
type textarea "**********"
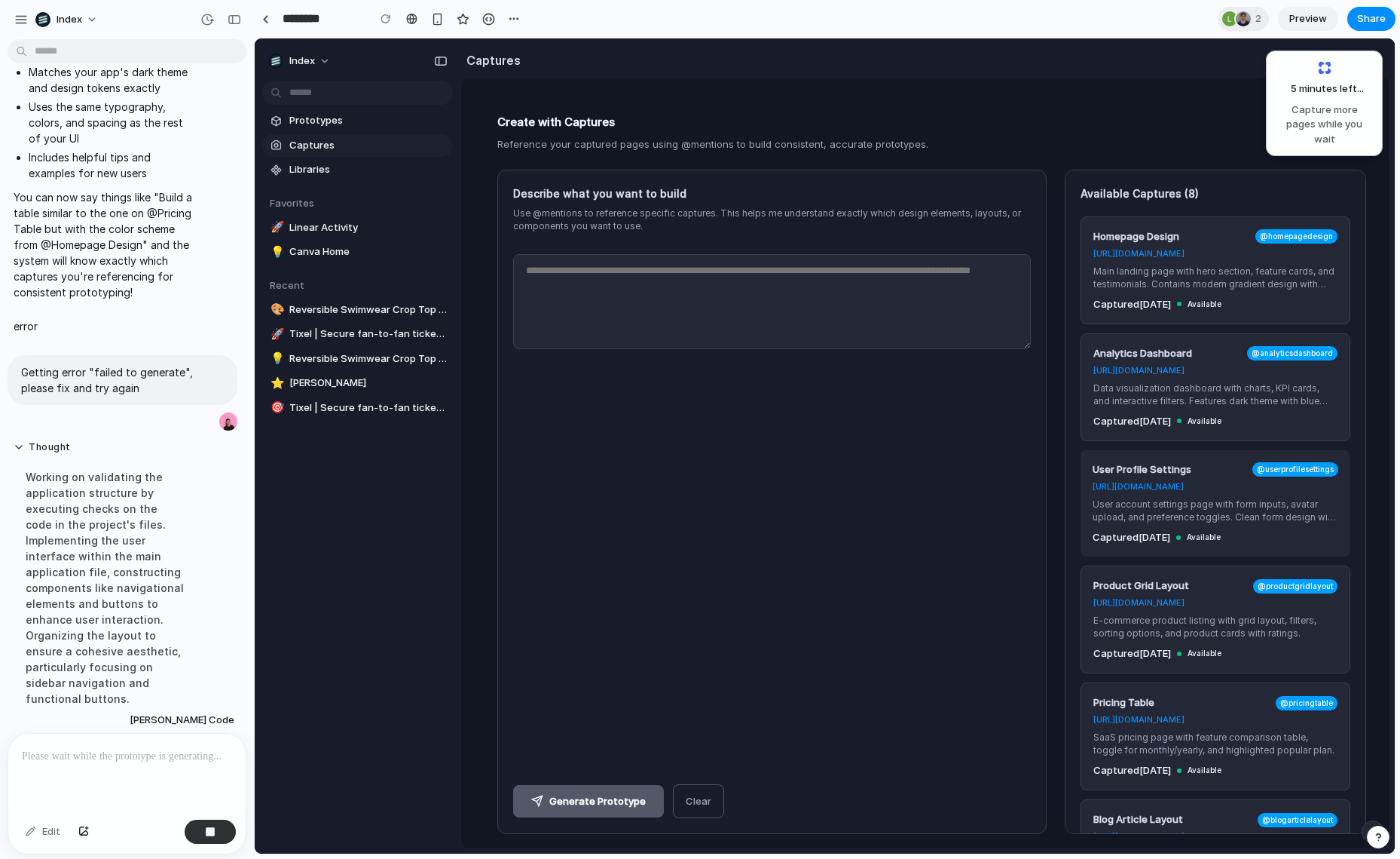
click at [601, 276] on textarea at bounding box center [772, 302] width 518 height 95
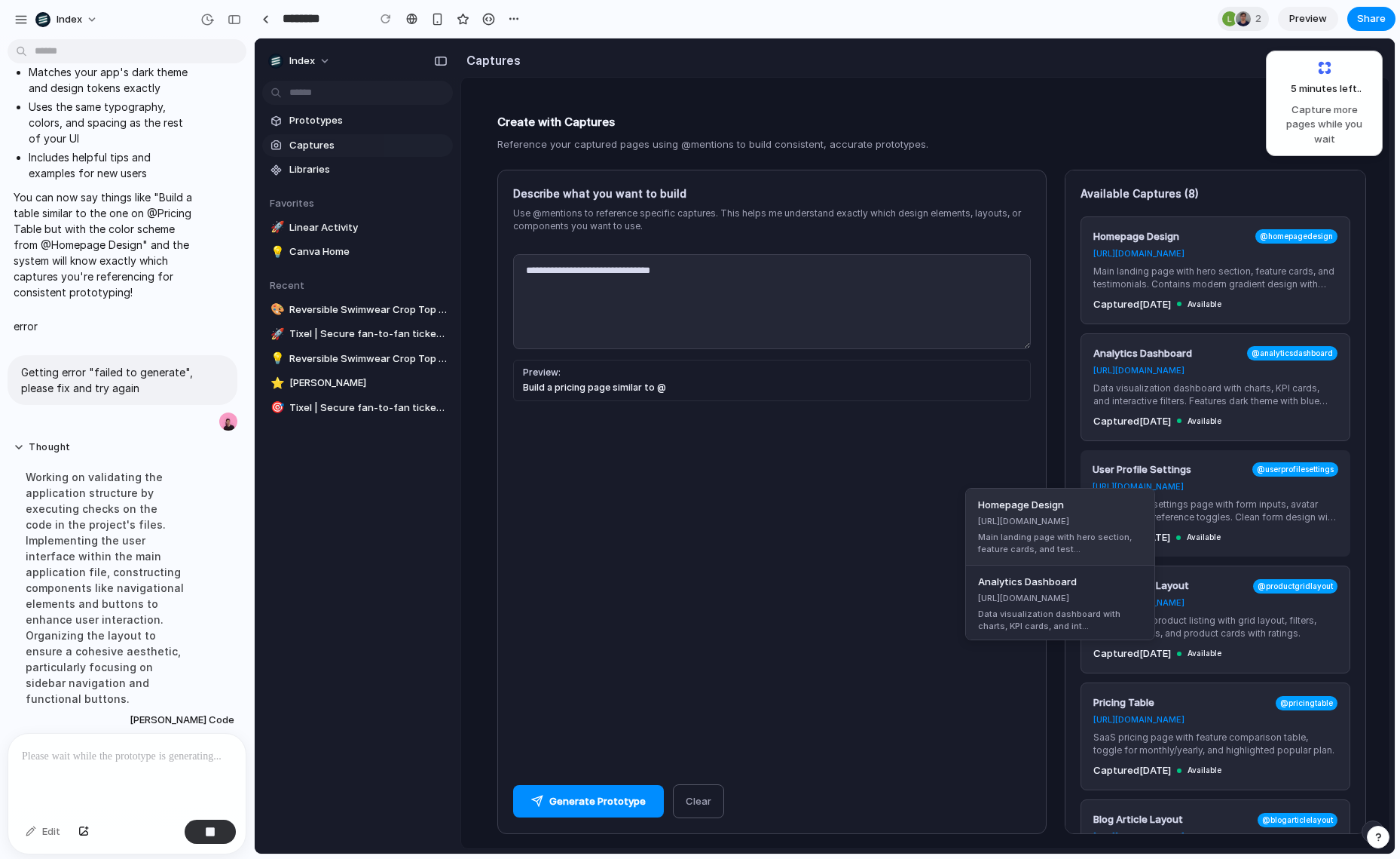
click at [1034, 522] on div "https://example.com" at bounding box center [1059, 521] width 164 height 13
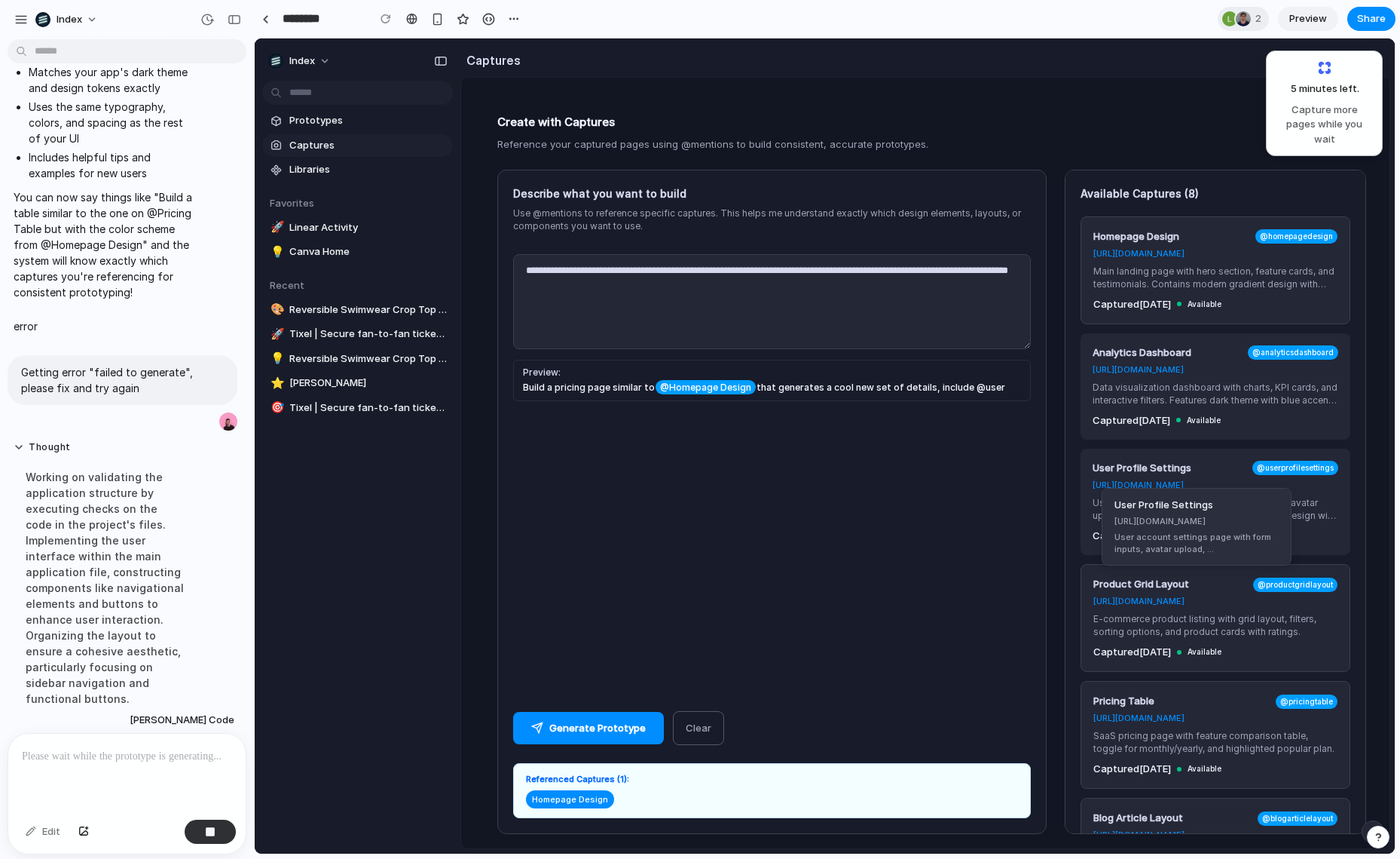
click at [1213, 500] on div "User Profile Settings" at bounding box center [1196, 506] width 164 height 16
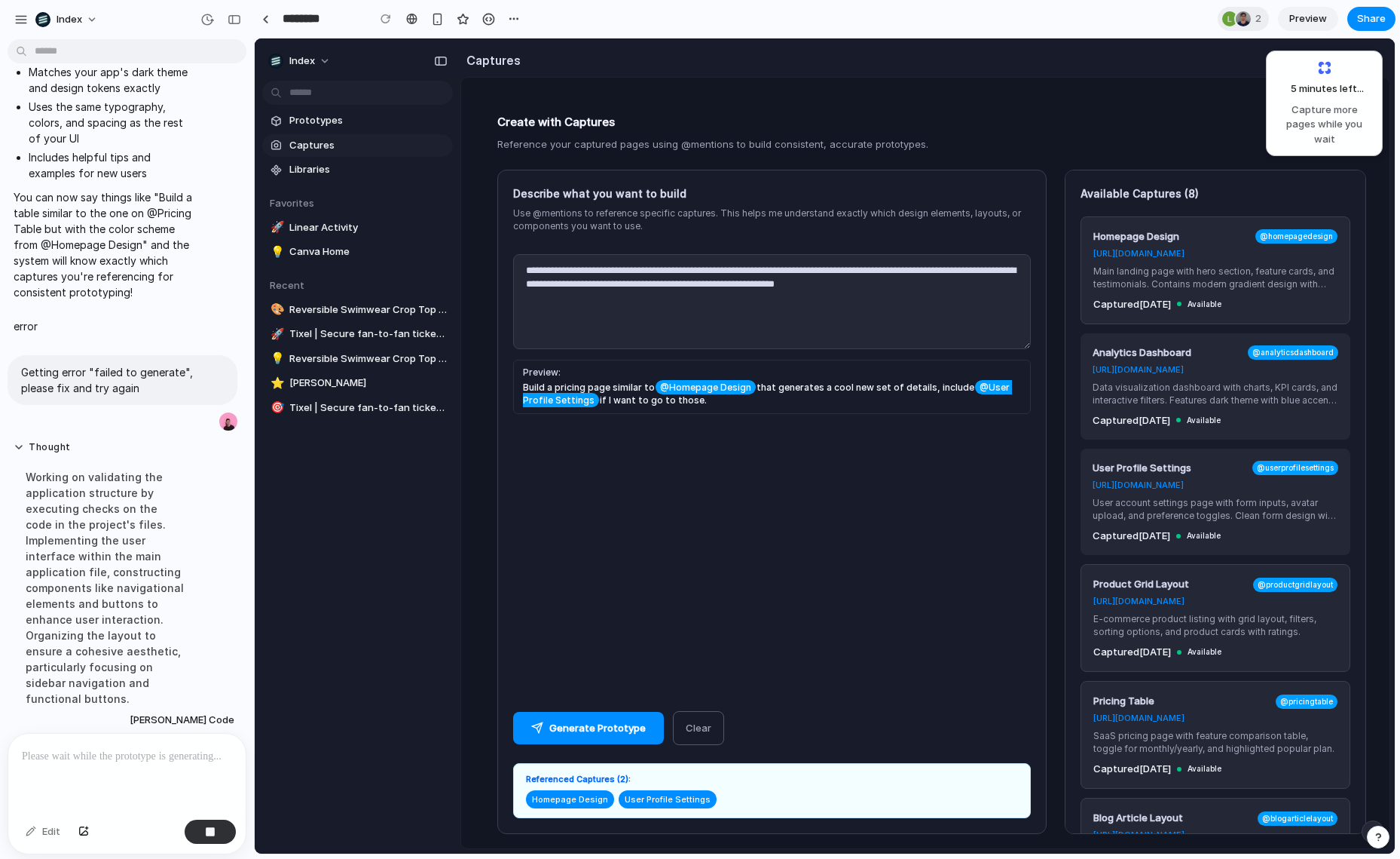
type textarea "**********"
click at [555, 727] on button "Generate Prototype" at bounding box center [588, 728] width 150 height 33
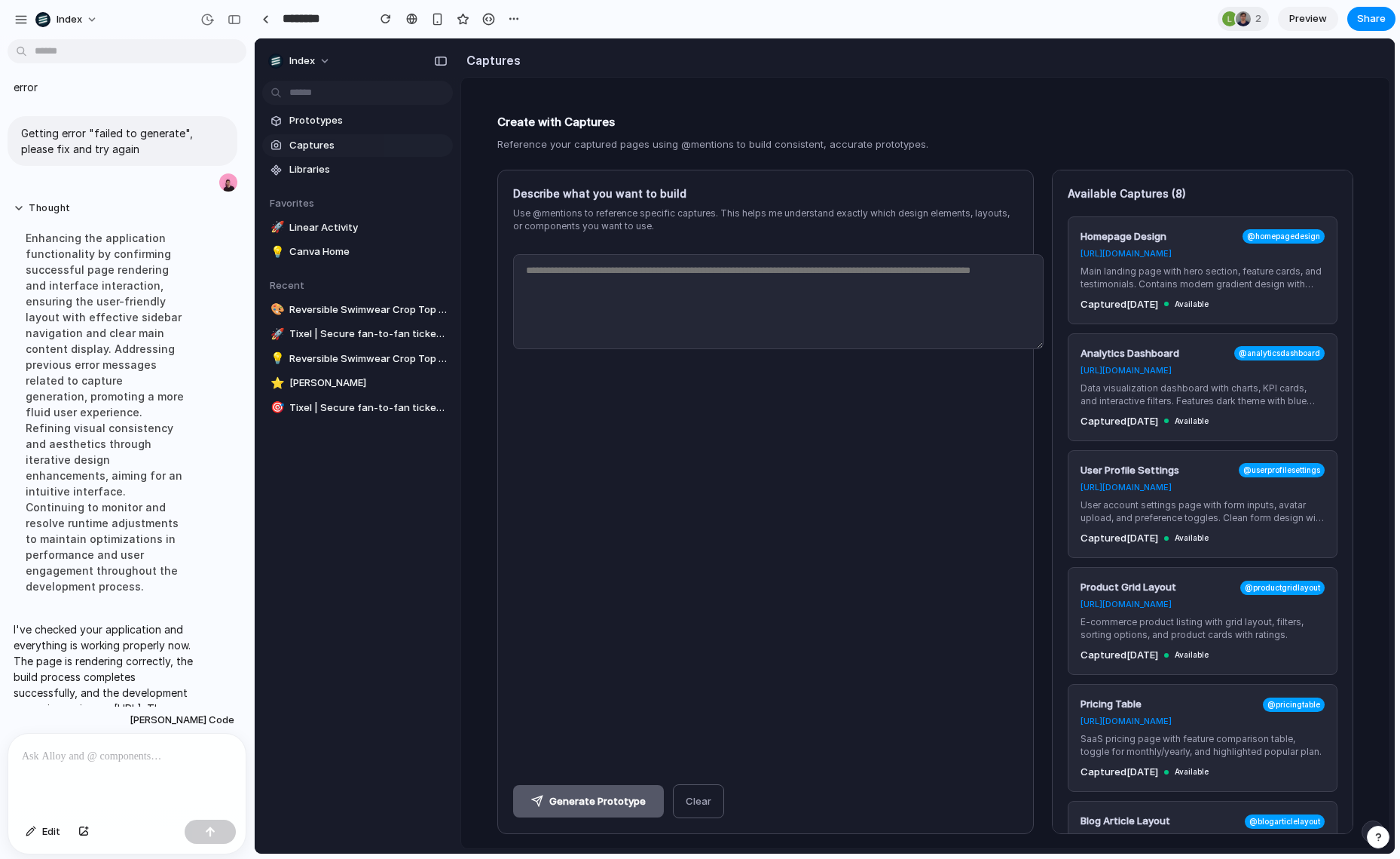
scroll to position [0, 0]
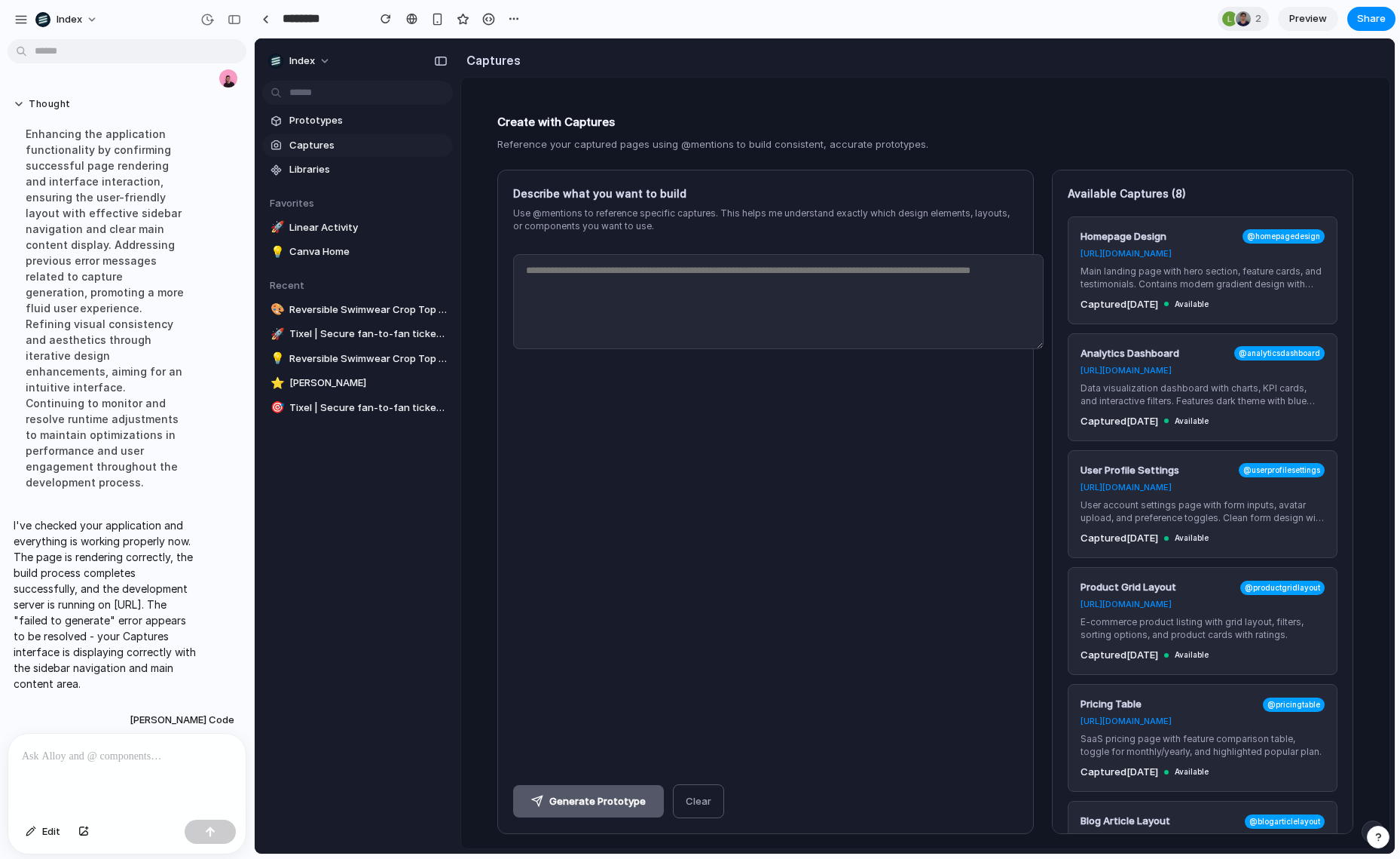
click at [700, 544] on div "Describe what you want to build Use @mentions to reference specific captures. T…" at bounding box center [765, 502] width 537 height 664
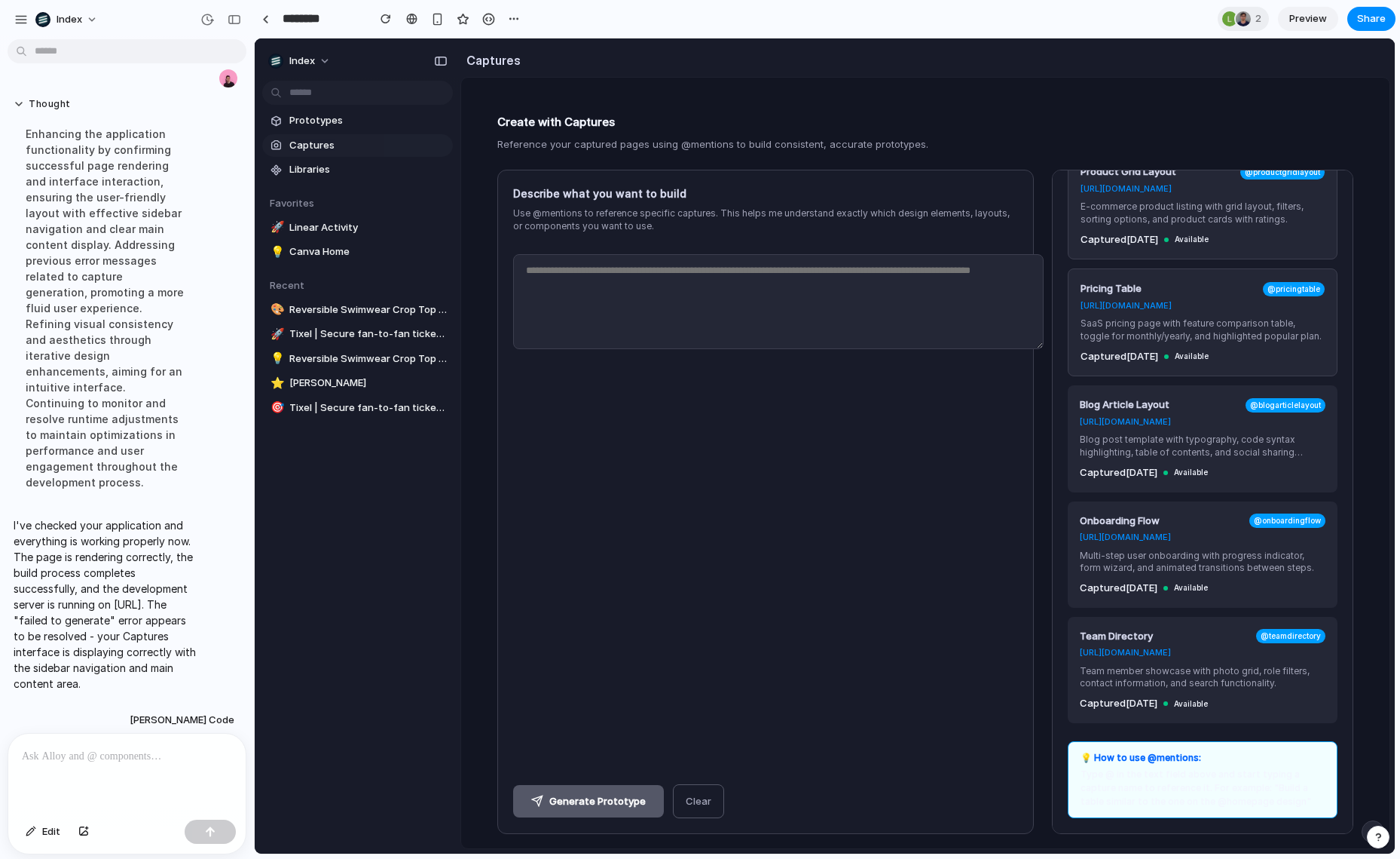
click at [1168, 769] on div "Type @ in the text field above and start typing a capture name to reference it.…" at bounding box center [1203, 788] width 244 height 41
click at [1116, 769] on div "Type @ in the text field above and start typing a capture name to reference it.…" at bounding box center [1203, 788] width 244 height 41
drag, startPoint x: 1116, startPoint y: 769, endPoint x: 1206, endPoint y: 803, distance: 96.2
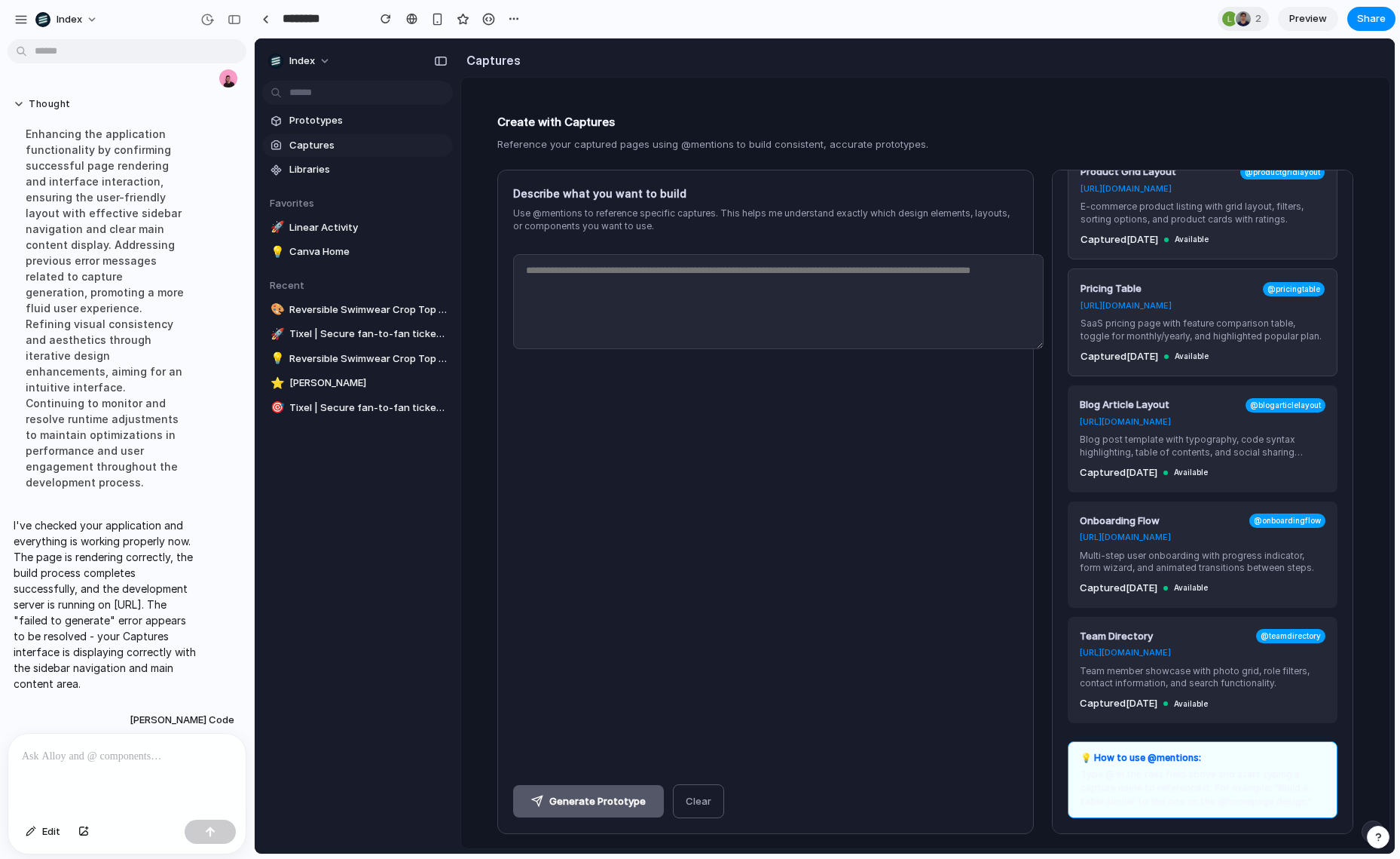
click at [1206, 803] on div "Type @ in the text field above and start typing a capture name to reference it.…" at bounding box center [1203, 788] width 244 height 41
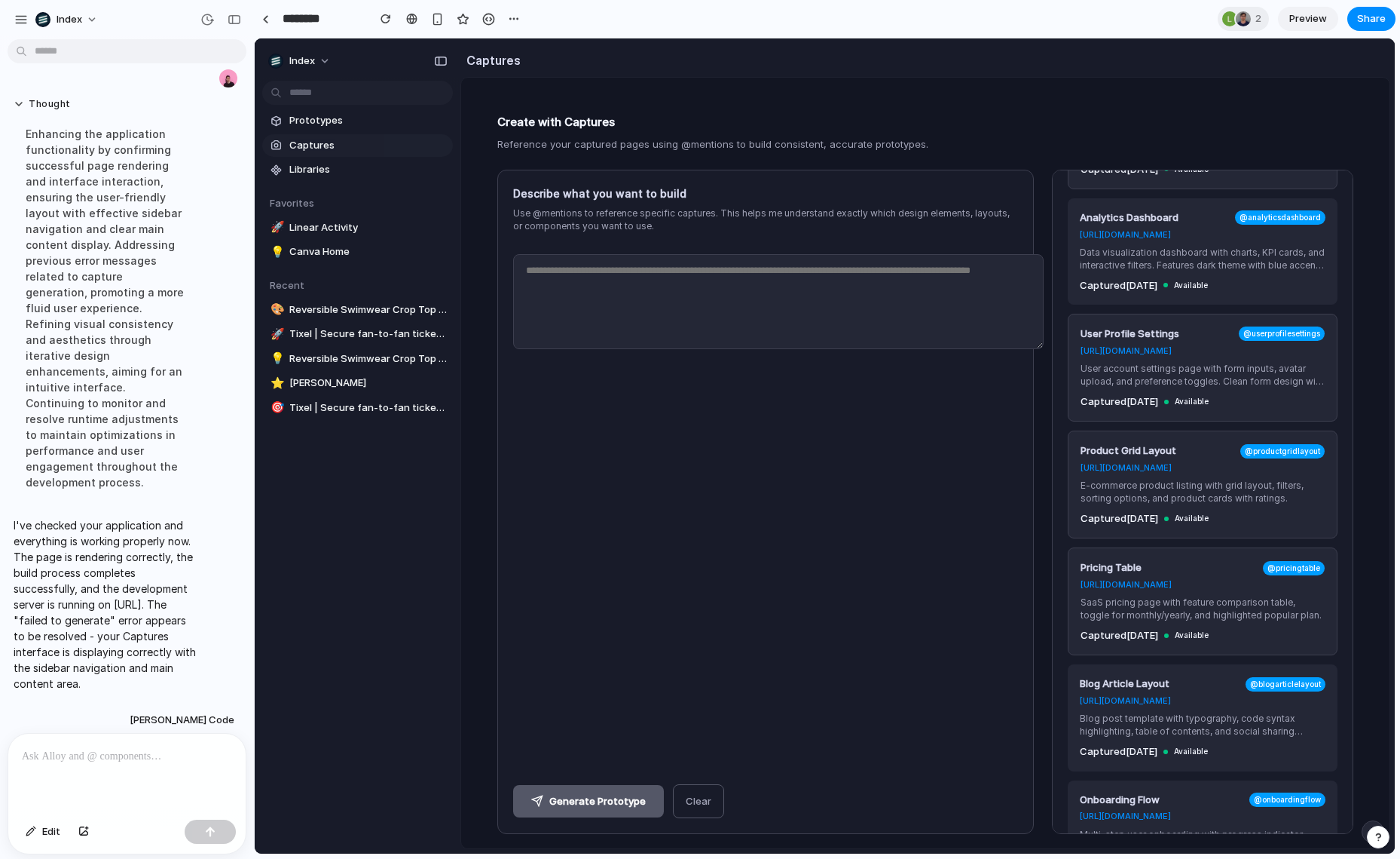
scroll to position [36, 0]
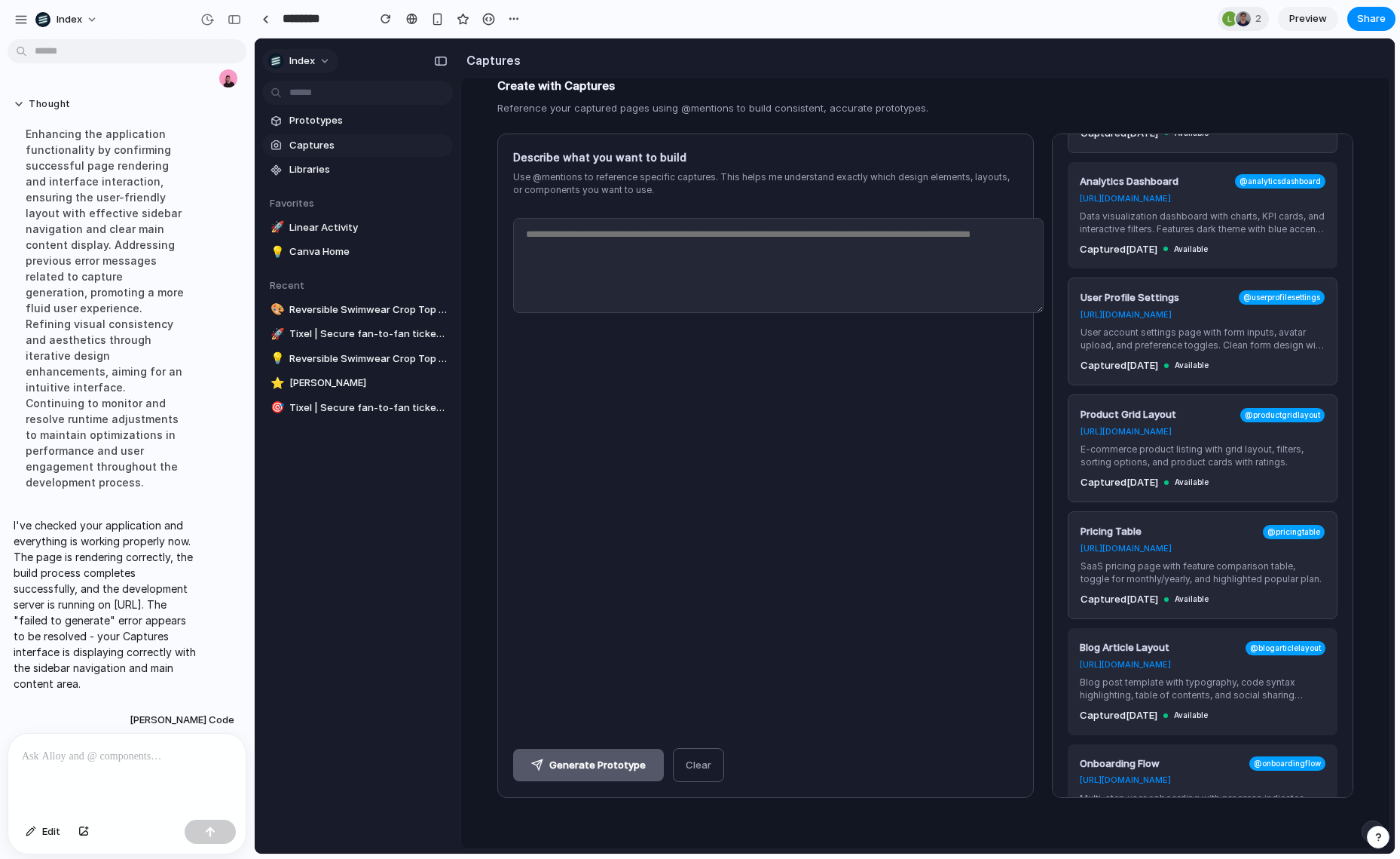
click at [297, 56] on span "Index" at bounding box center [302, 61] width 25 height 16
click at [470, 219] on div "Create with Captures Reference your captured pages using @mentions to build con…" at bounding box center [925, 463] width 928 height 771
